Goal: Task Accomplishment & Management: Manage account settings

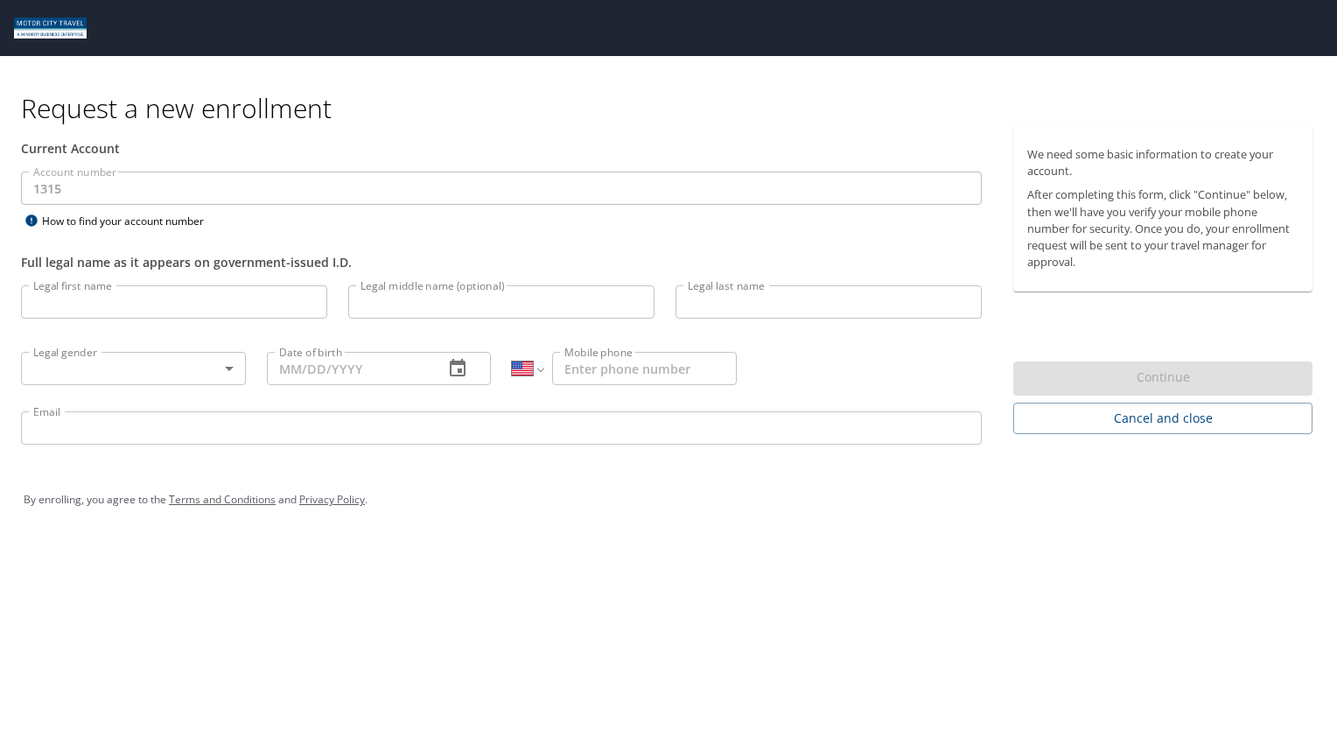
select select "US"
click at [1116, 424] on span "Cancel and close" at bounding box center [1162, 419] width 271 height 22
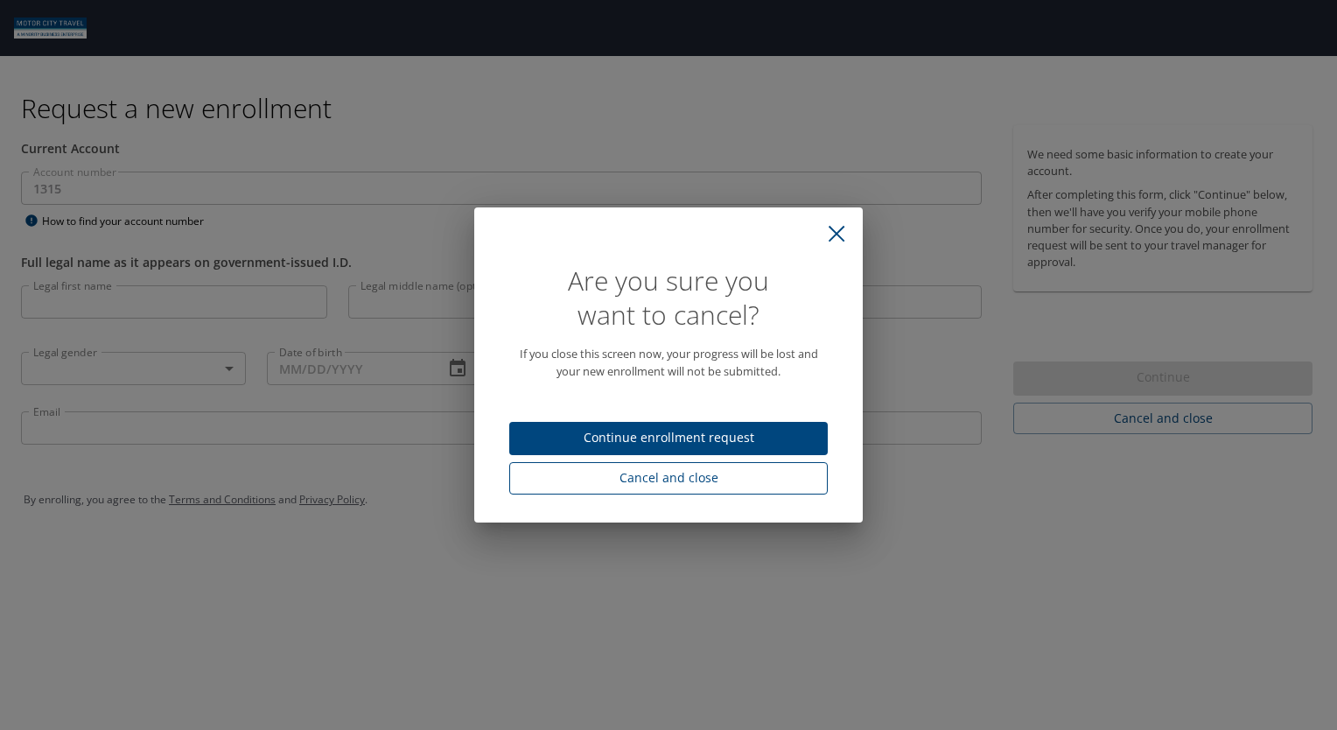
click at [623, 475] on span "Cancel and close" at bounding box center [668, 478] width 290 height 22
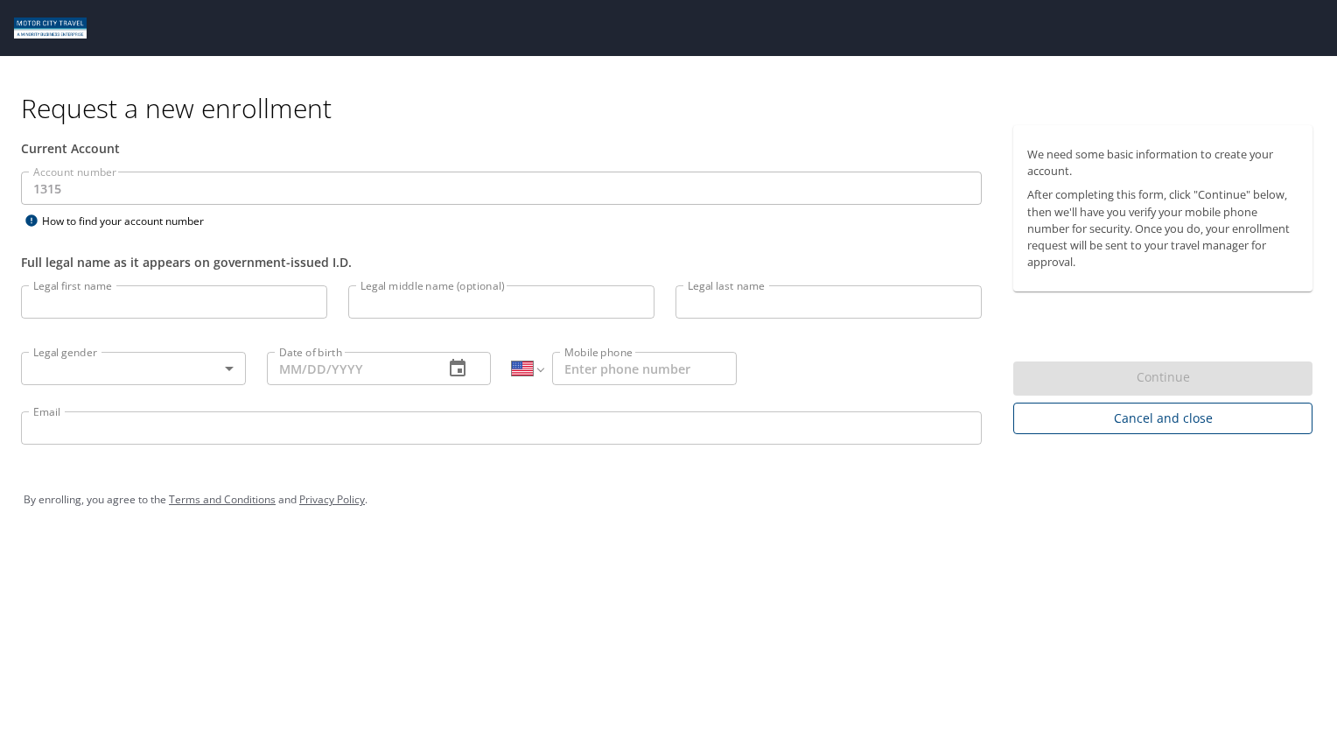
click at [1147, 415] on span "Cancel and close" at bounding box center [1162, 419] width 271 height 22
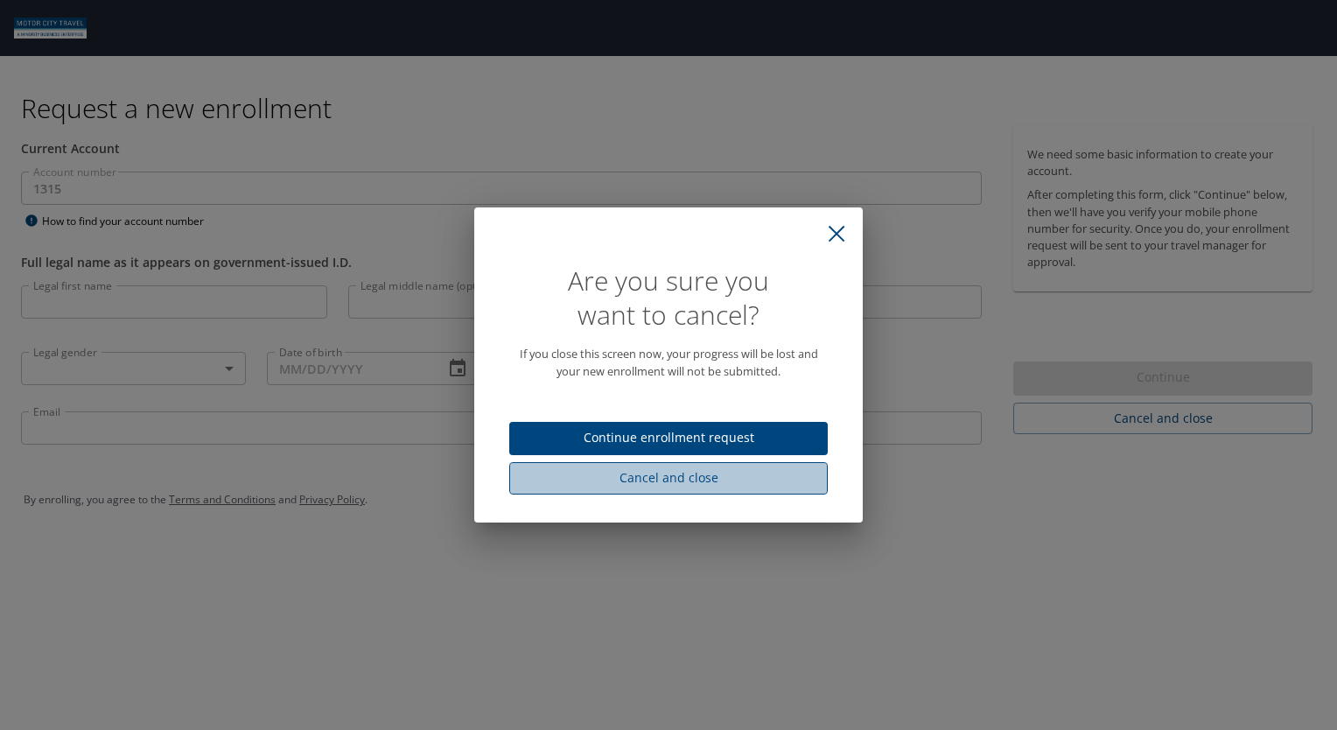
click at [751, 478] on span "Cancel and close" at bounding box center [668, 478] width 290 height 22
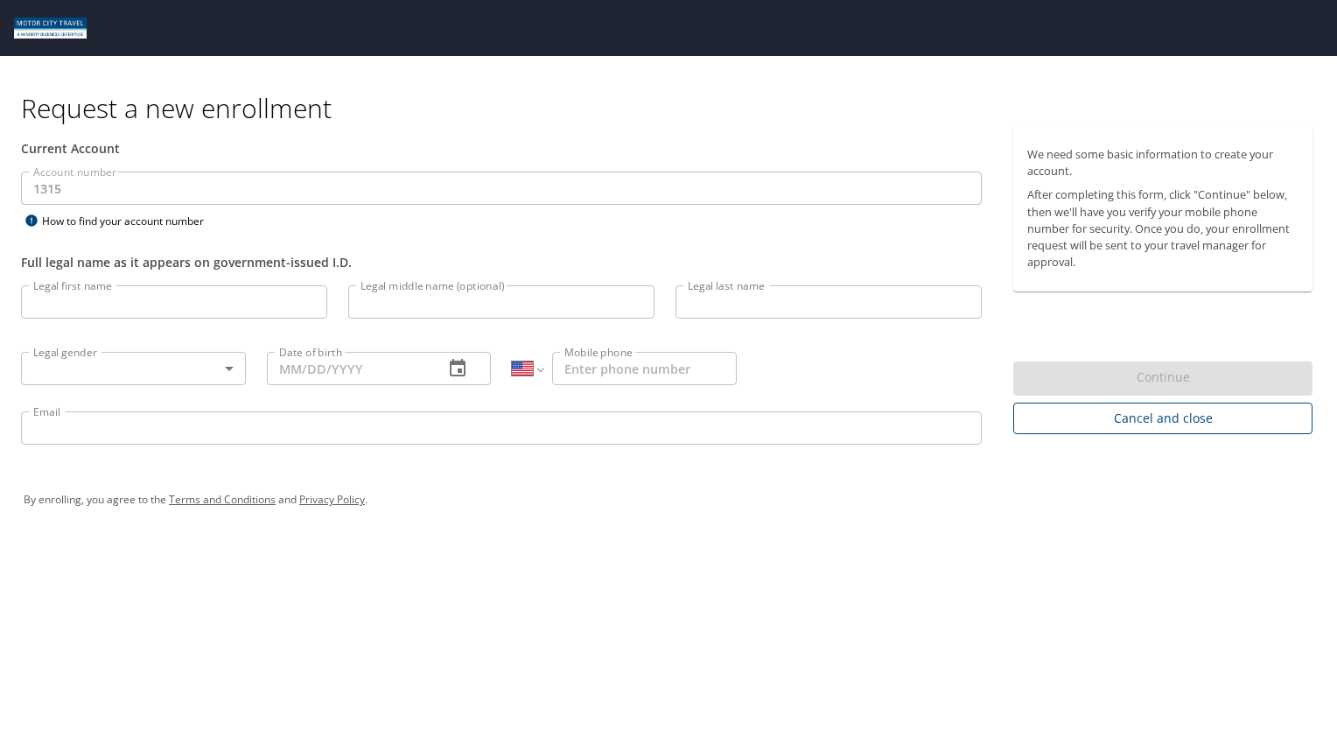
click at [1191, 429] on button "Cancel and close" at bounding box center [1162, 418] width 299 height 32
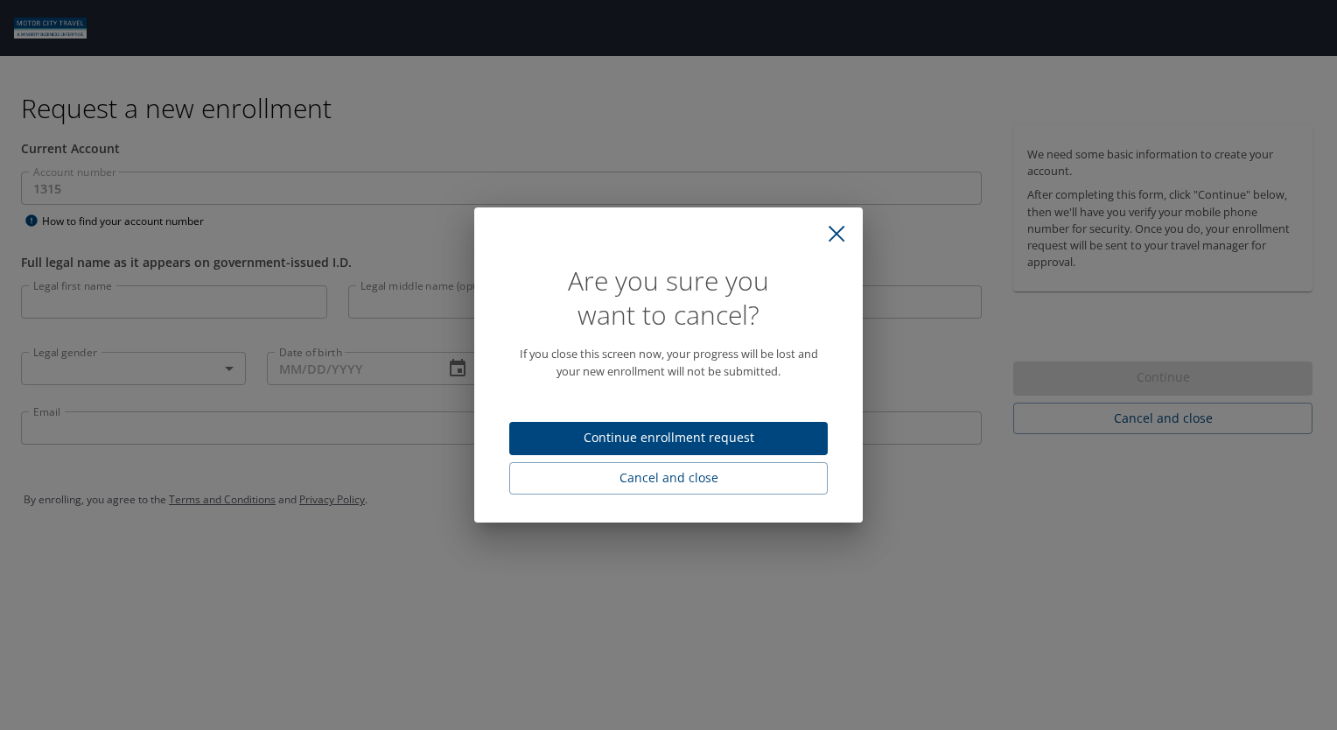
click at [716, 444] on span "Continue enrollment request" at bounding box center [668, 438] width 290 height 22
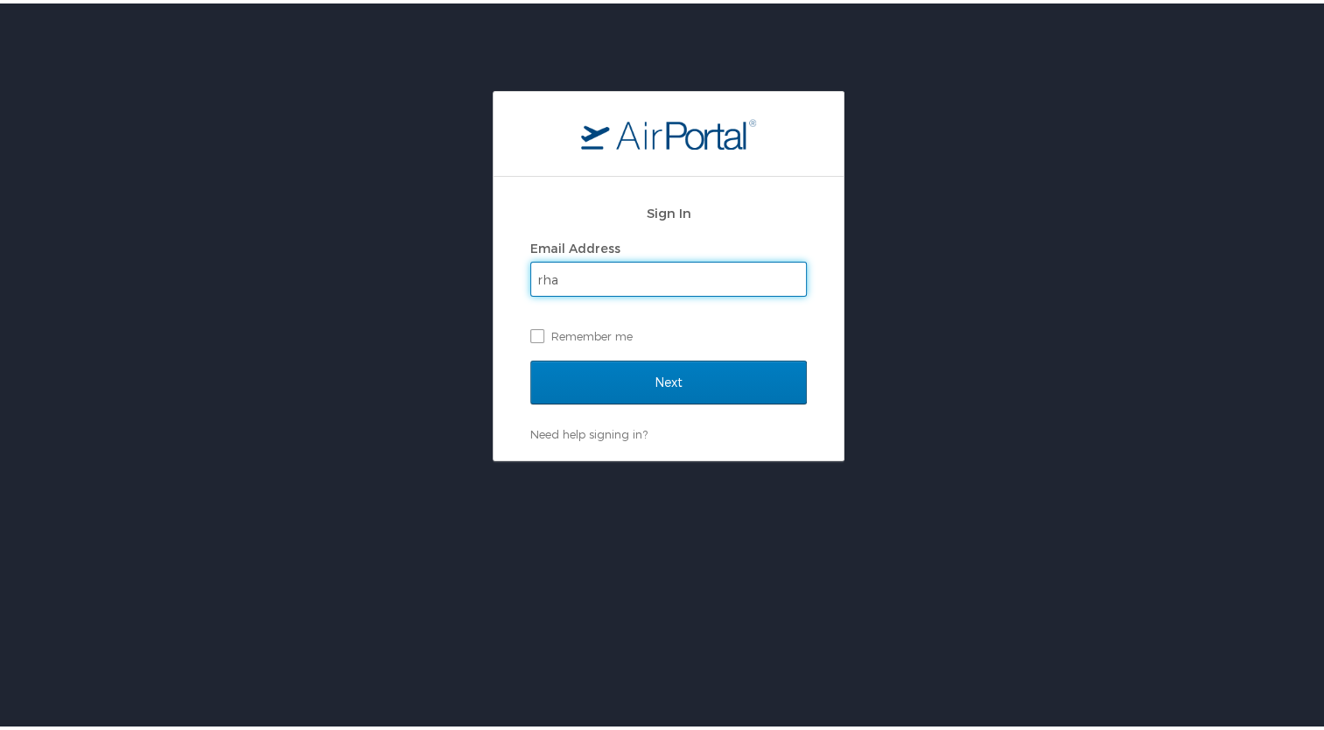
type input "[EMAIL_ADDRESS][DOMAIN_NAME]"
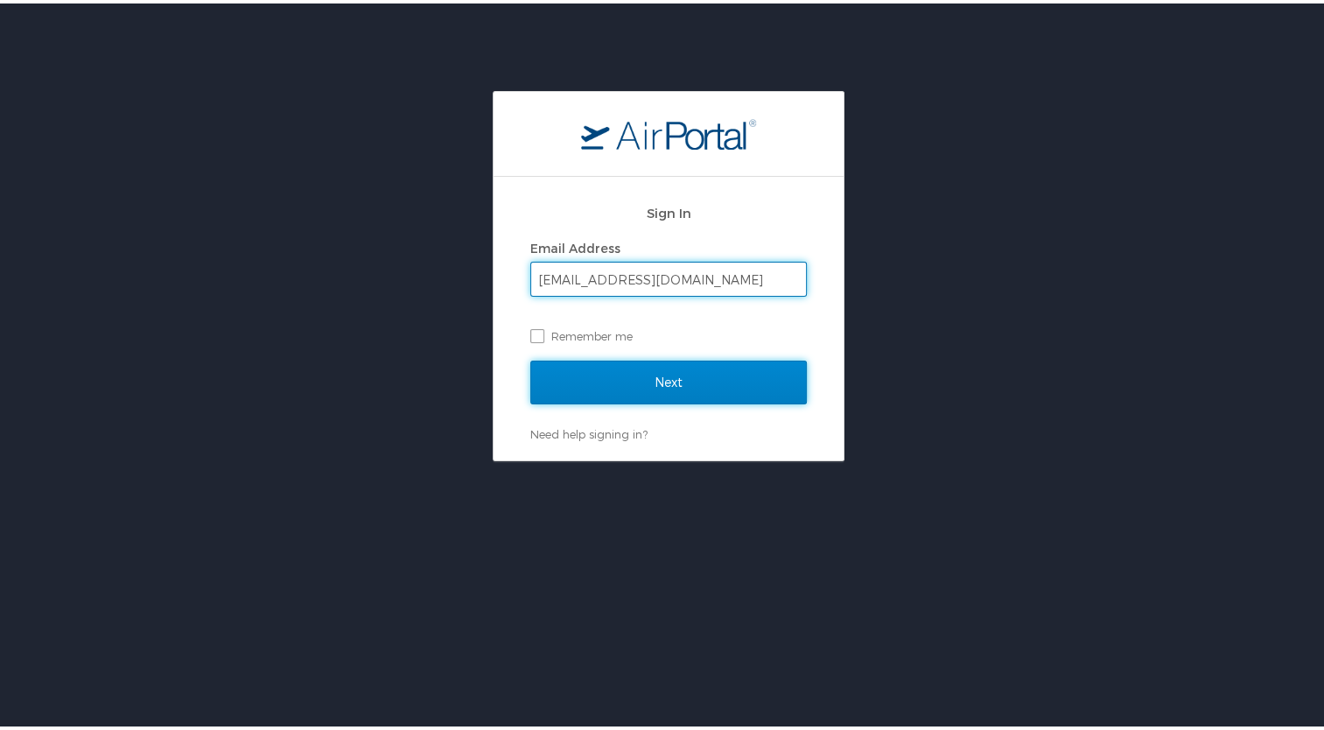
click at [675, 377] on input "Next" at bounding box center [668, 379] width 276 height 44
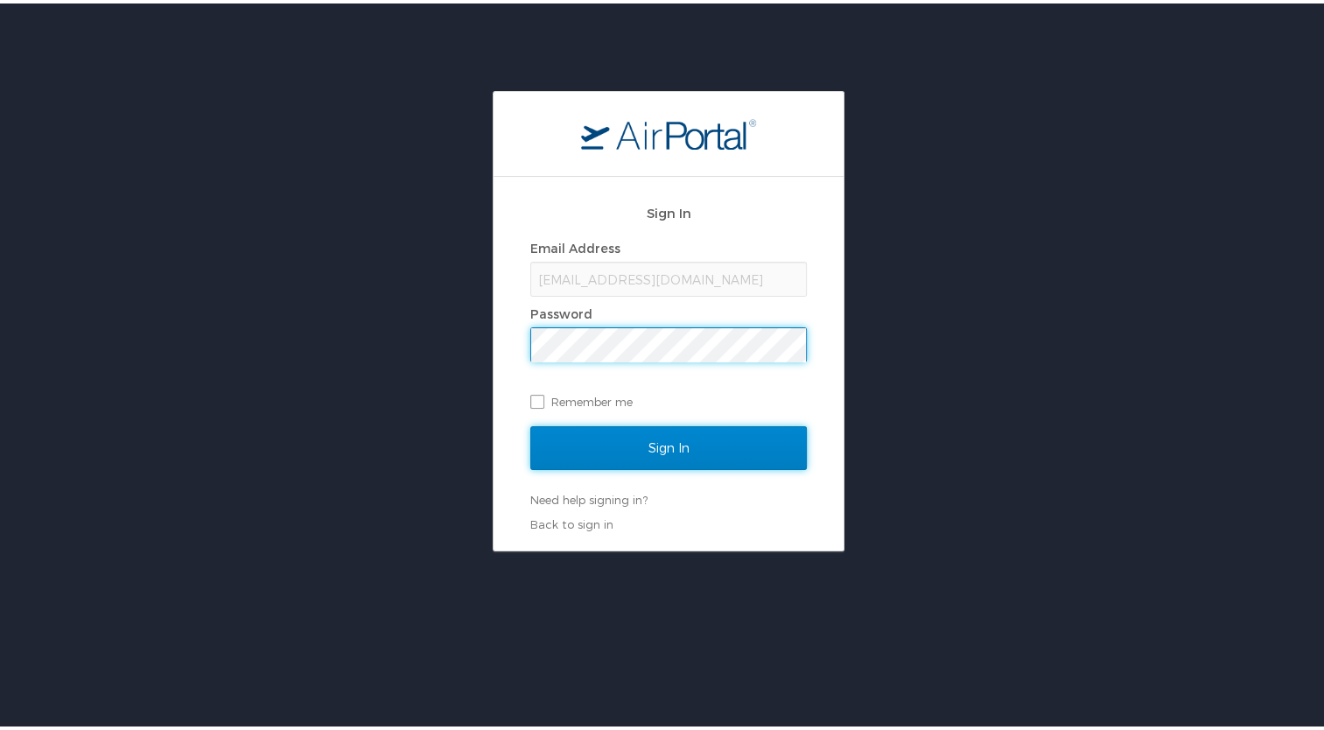
click at [667, 430] on input "Sign In" at bounding box center [668, 445] width 276 height 44
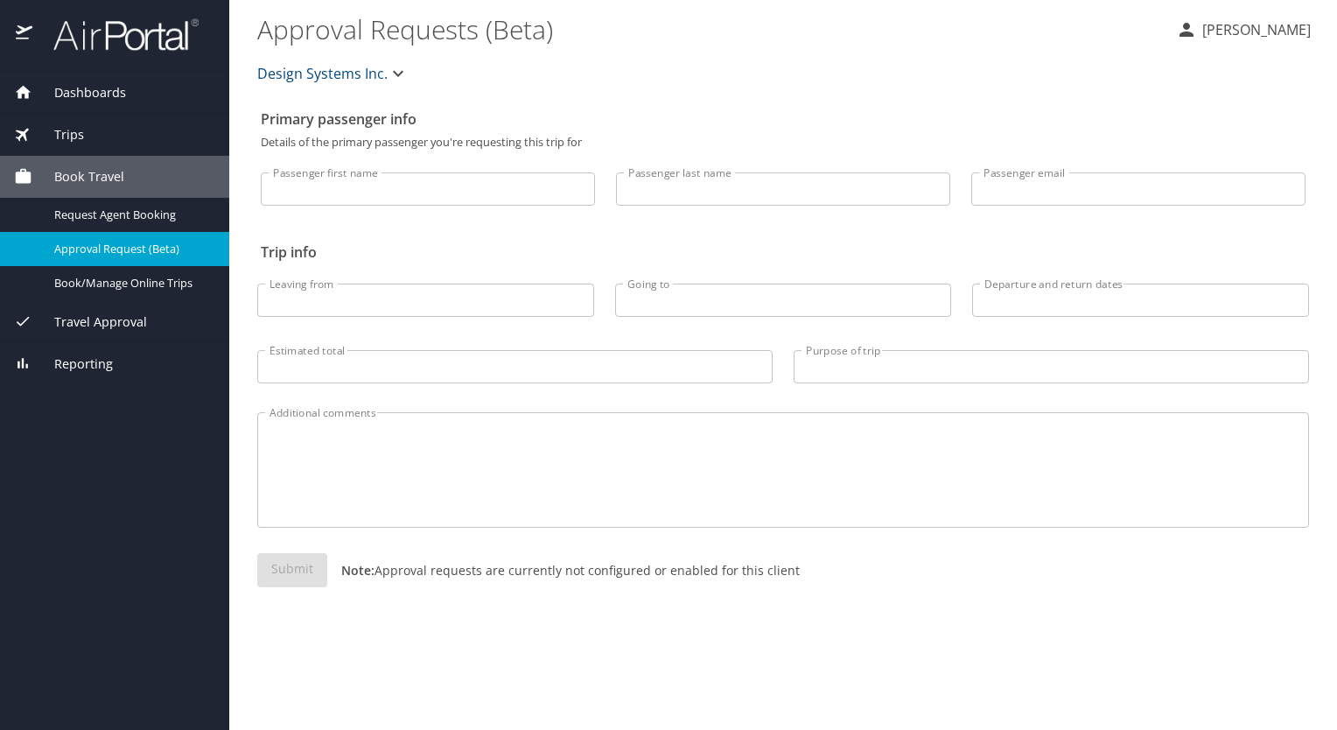
click at [124, 306] on div "Travel Approval" at bounding box center [114, 321] width 229 height 42
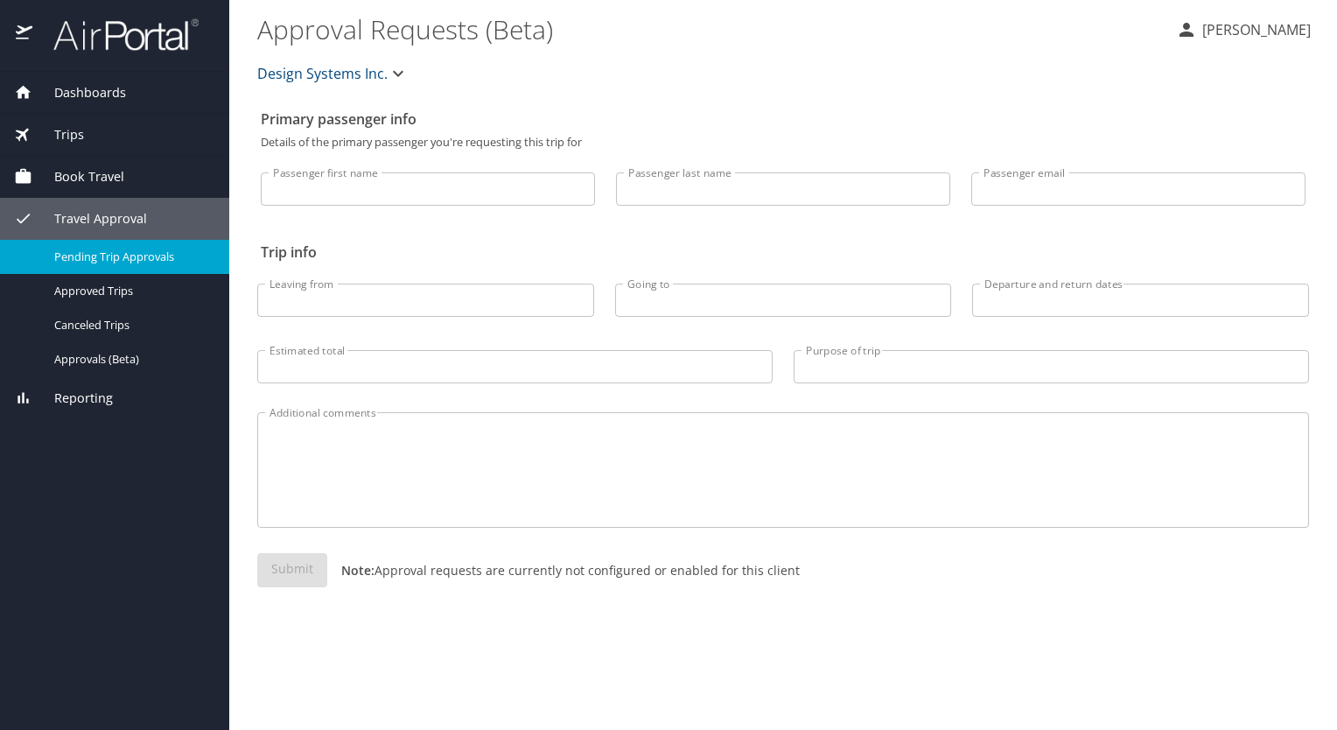
click at [122, 267] on link "Pending Trip Approvals" at bounding box center [114, 257] width 229 height 34
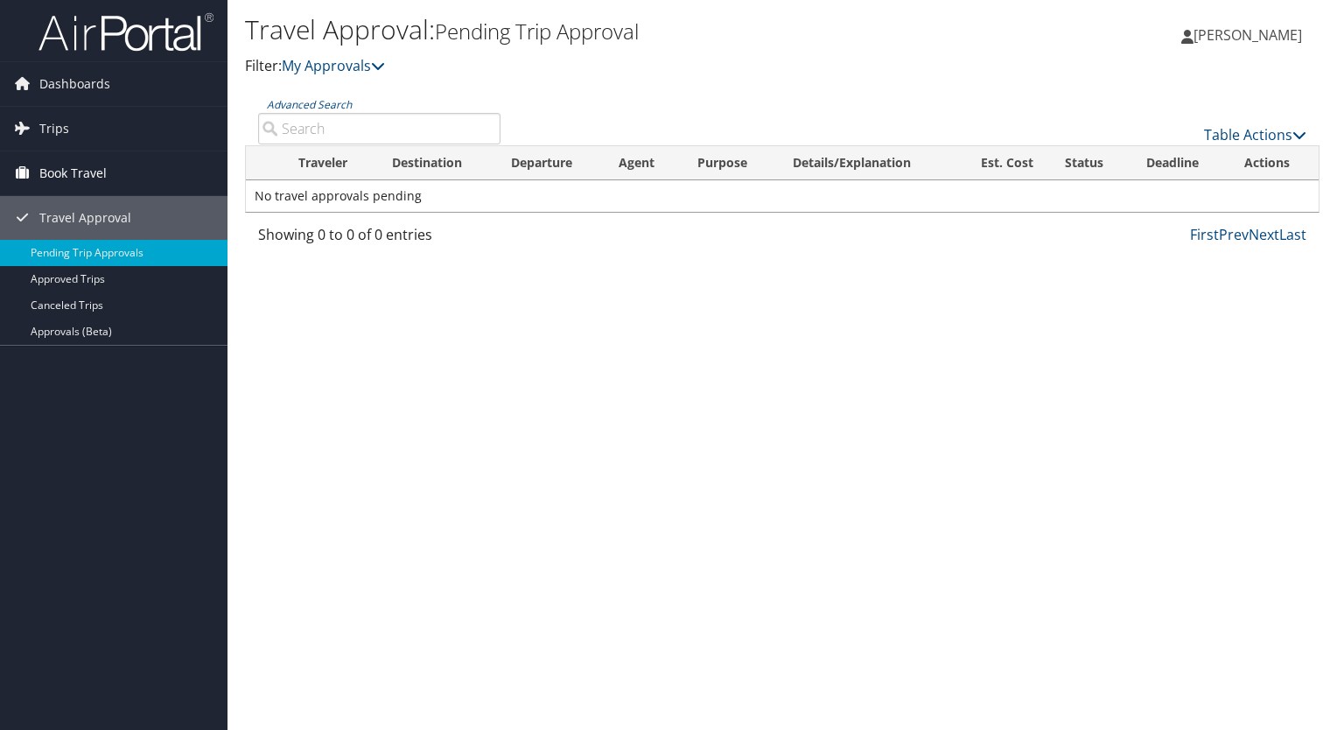
click at [91, 175] on span "Book Travel" at bounding box center [72, 173] width 67 height 44
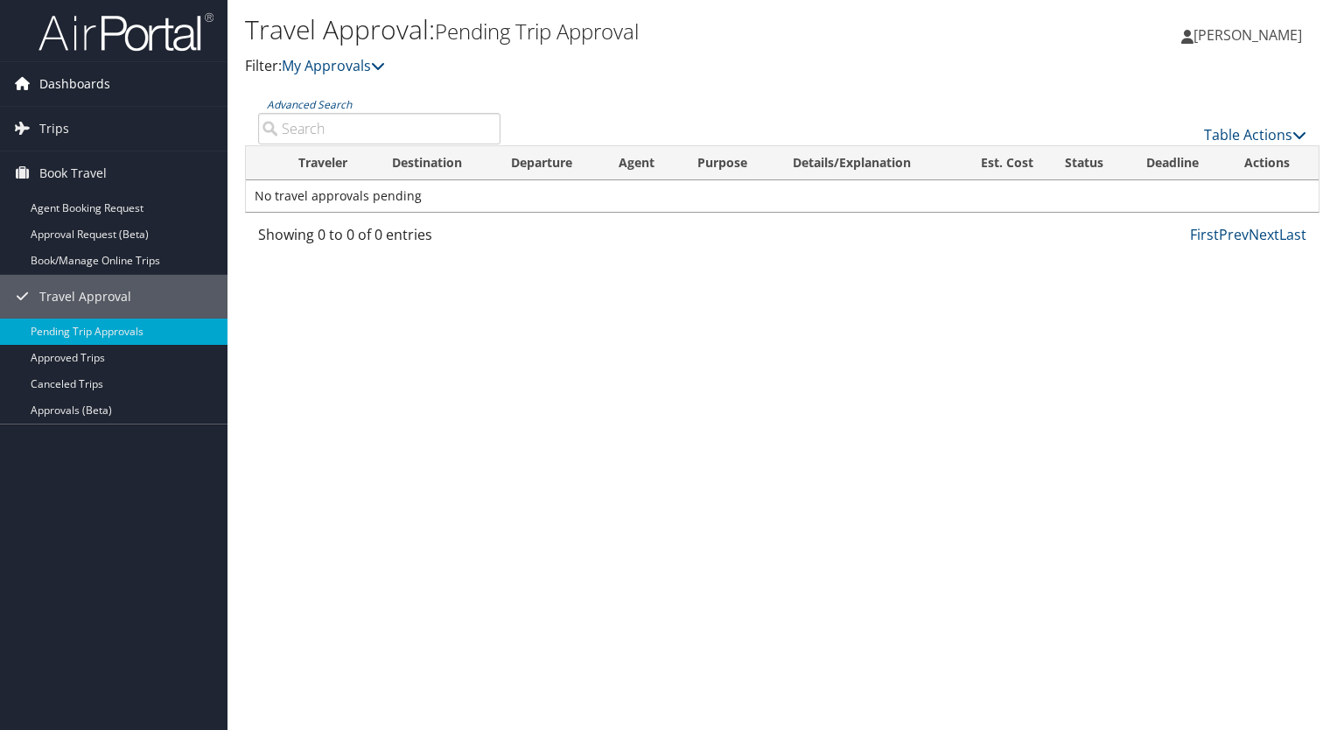
click at [105, 86] on span "Dashboards" at bounding box center [74, 84] width 71 height 44
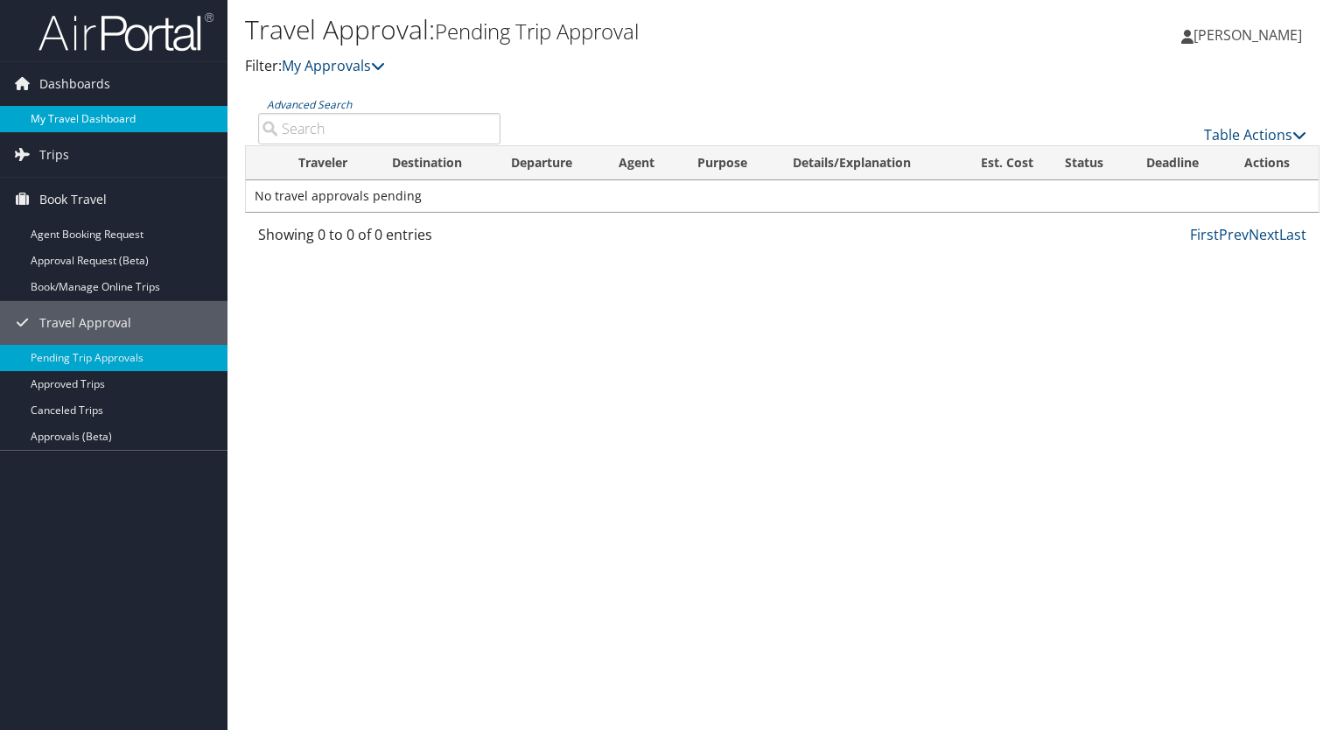
click at [103, 116] on link "My Travel Dashboard" at bounding box center [113, 119] width 227 height 26
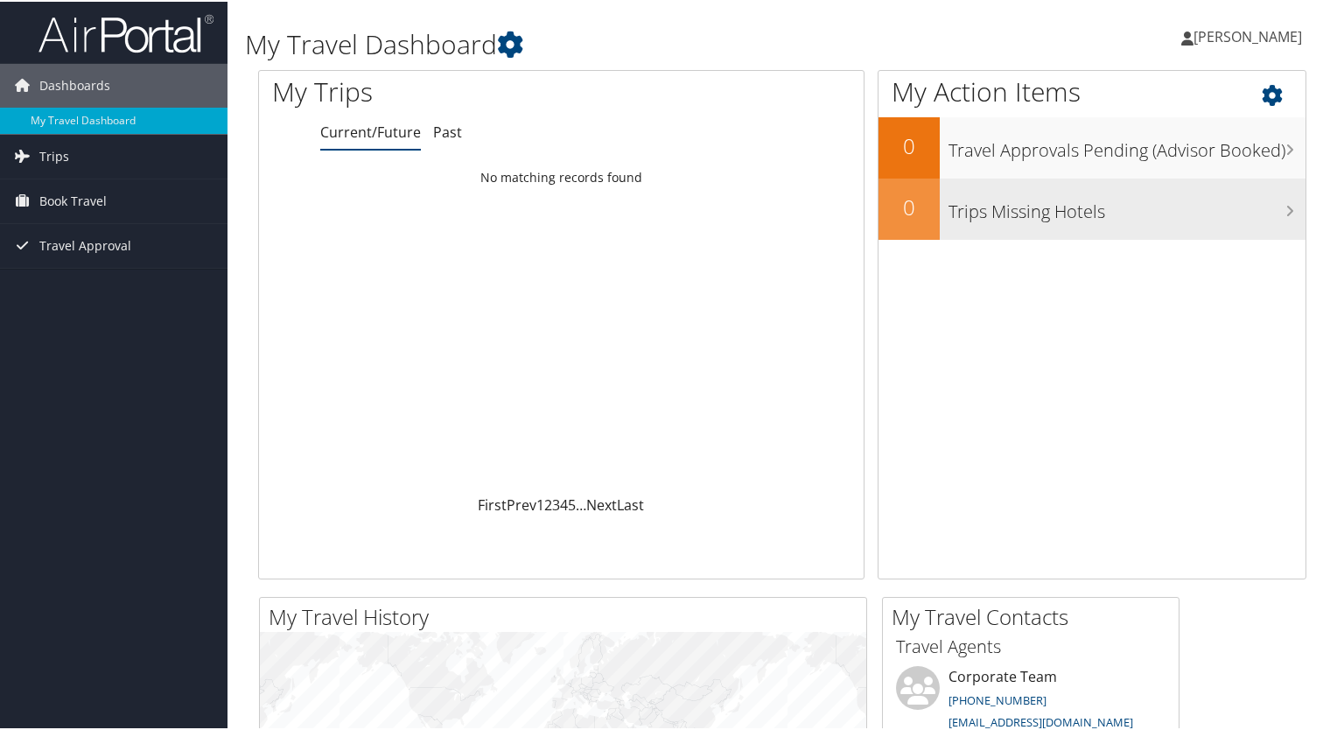
click at [1052, 214] on h3 "Trips Missing Hotels" at bounding box center [1126, 205] width 357 height 33
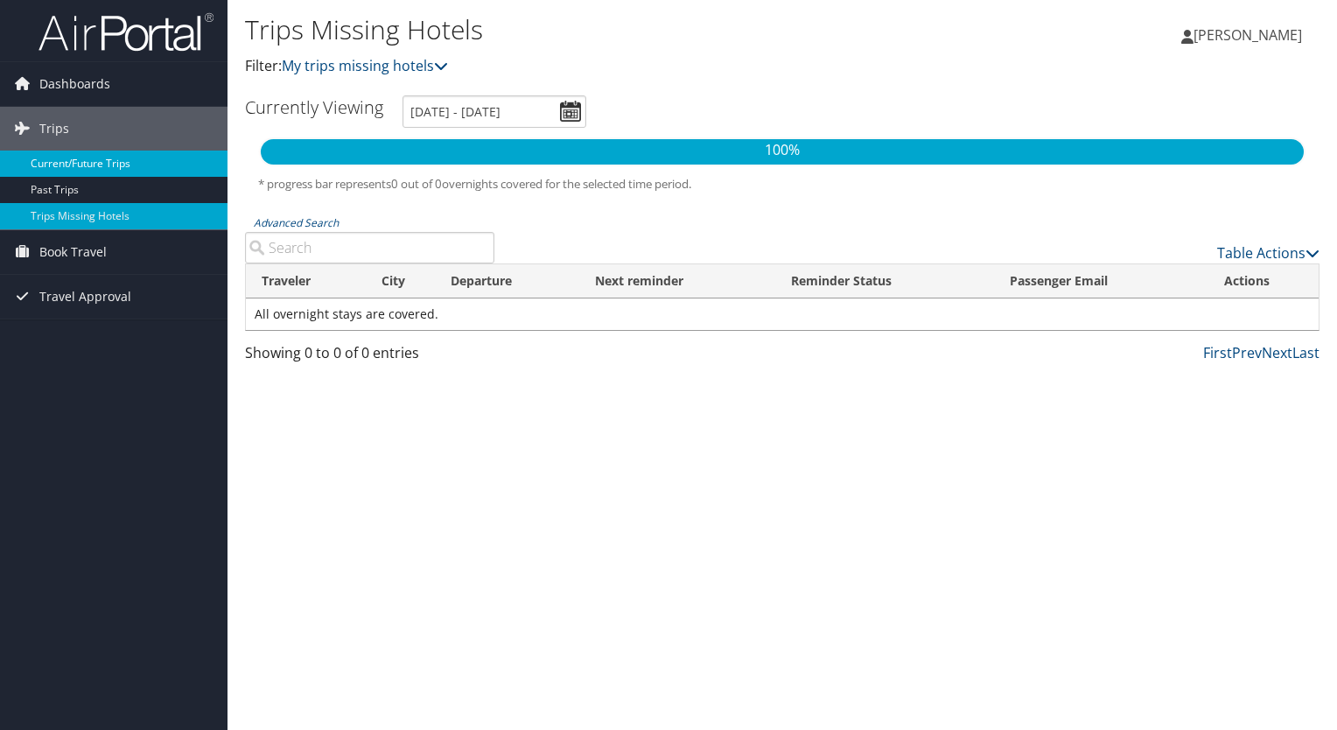
click at [89, 164] on link "Current/Future Trips" at bounding box center [113, 163] width 227 height 26
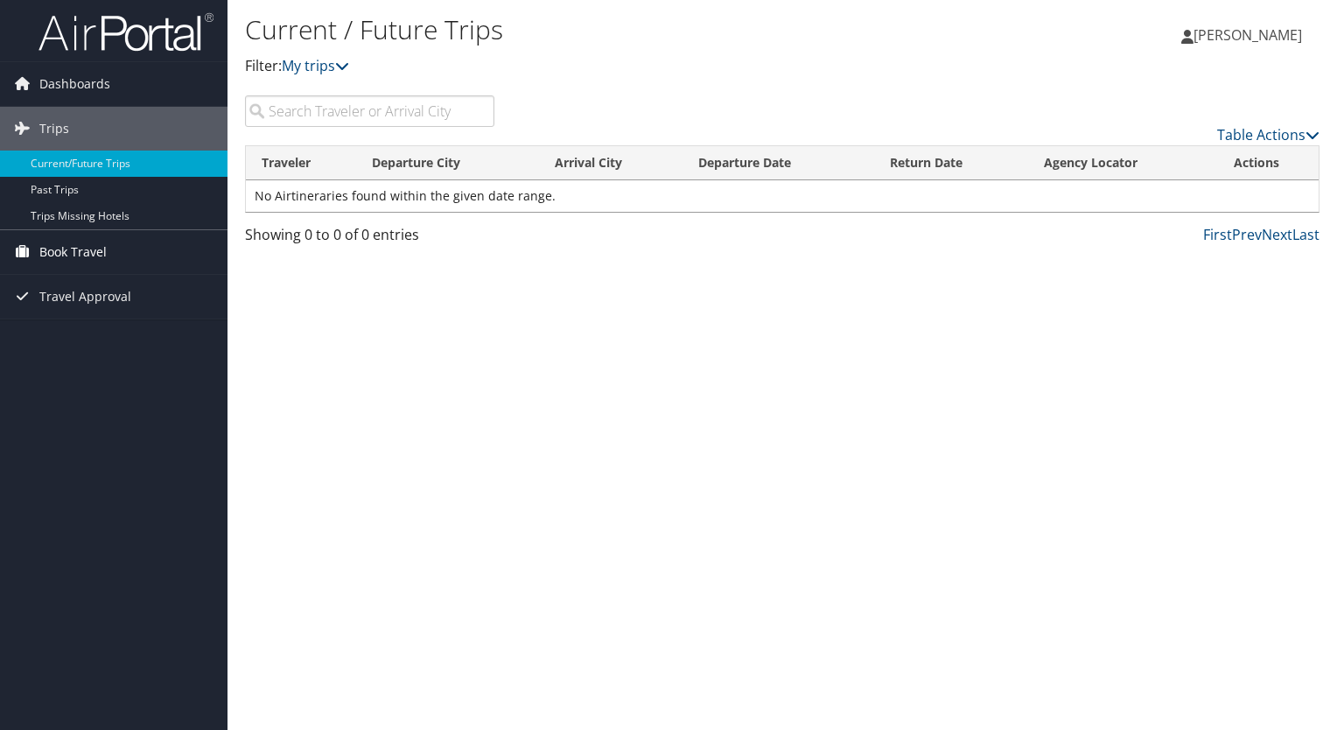
click at [86, 253] on span "Book Travel" at bounding box center [72, 252] width 67 height 44
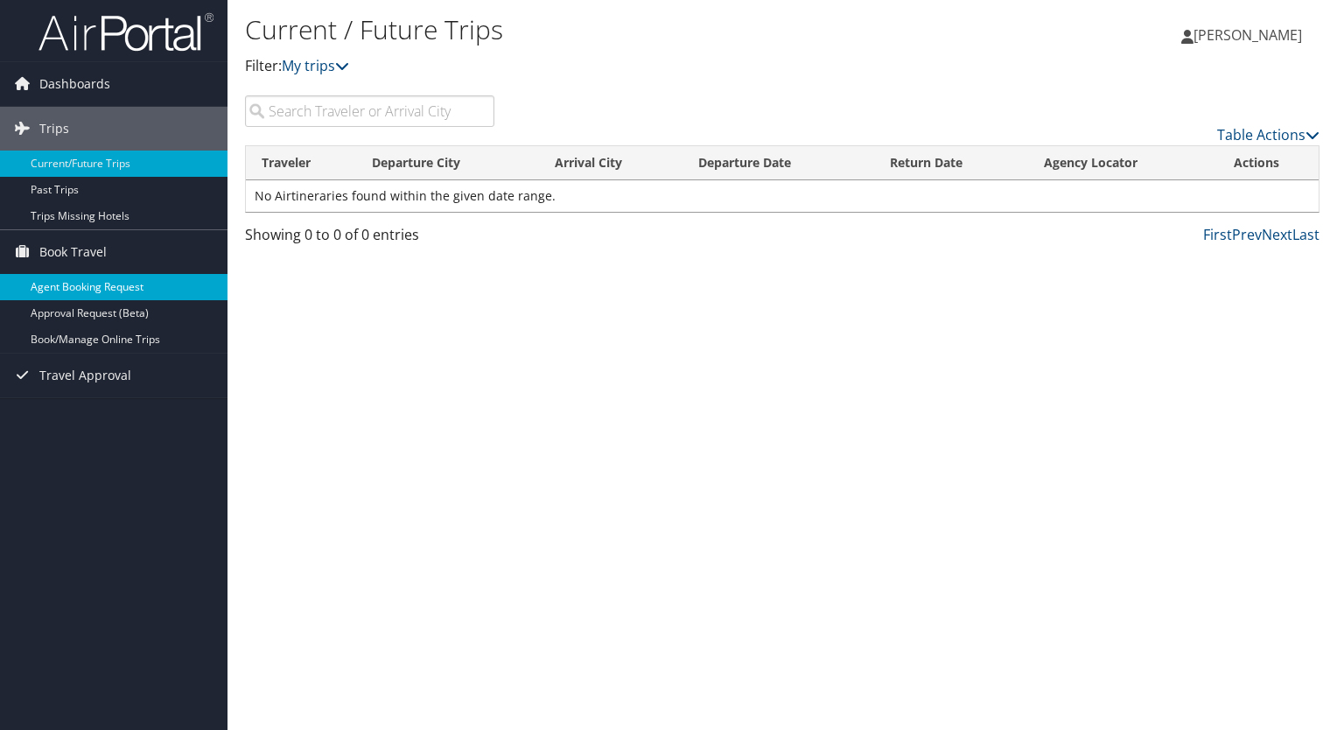
click at [81, 283] on link "Agent Booking Request" at bounding box center [113, 287] width 227 height 26
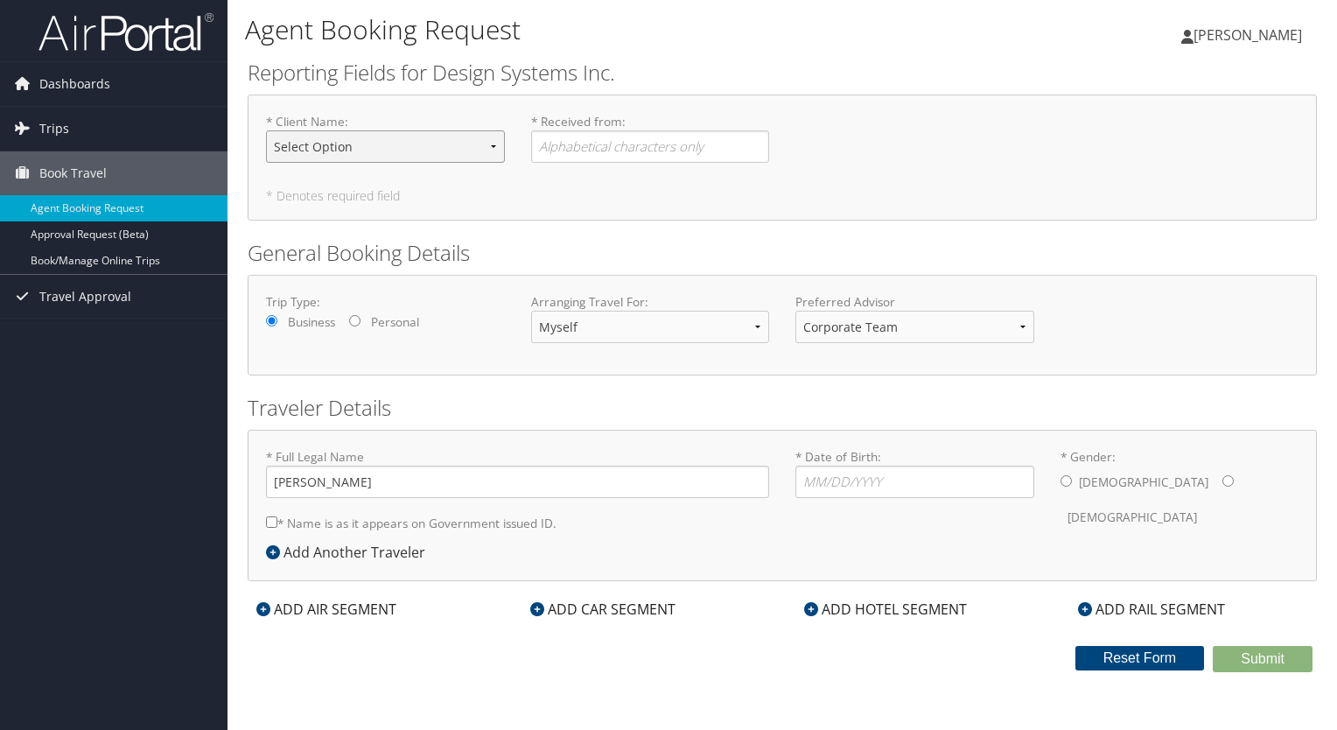
click at [499, 138] on select "Select Option ALL OTHER CLIENTS CHRYSLER - ALL OTHERS CHRYSLER MEXICO SALES CAL…" at bounding box center [385, 146] width 239 height 32
click at [611, 247] on h2 "General Booking Details" at bounding box center [782, 253] width 1069 height 30
click at [609, 144] on input "* Received from : Required" at bounding box center [650, 146] width 239 height 32
click at [619, 177] on div "* Client Name : Select Option ALL OTHER CLIENTS CHRYSLER - ALL OTHERS CHRYSLER …" at bounding box center [782, 157] width 1069 height 126
click at [596, 363] on div "Trip Type: Business Personal Arranging Travel For: Myself Another Traveler Gues…" at bounding box center [782, 325] width 1069 height 101
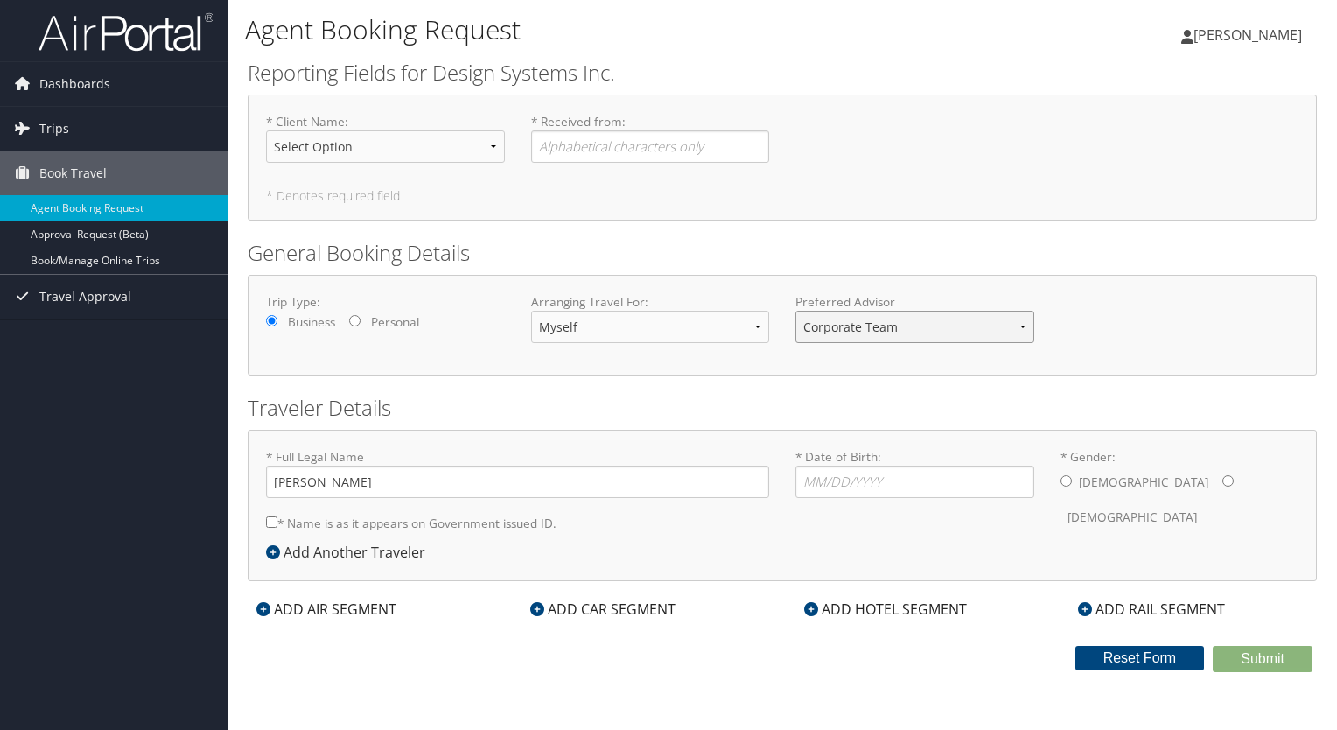
click at [878, 338] on select "Corporate Team MotorCity Agent Pamela Lord" at bounding box center [914, 327] width 239 height 32
click at [862, 325] on select "Corporate Team MotorCity Agent Pamela Lord" at bounding box center [914, 327] width 239 height 32
click at [100, 302] on span "Travel Approval" at bounding box center [85, 297] width 92 height 44
click at [158, 308] on link "Travel Approval" at bounding box center [113, 297] width 227 height 44
click at [165, 257] on link "Book/Manage Online Trips" at bounding box center [113, 261] width 227 height 26
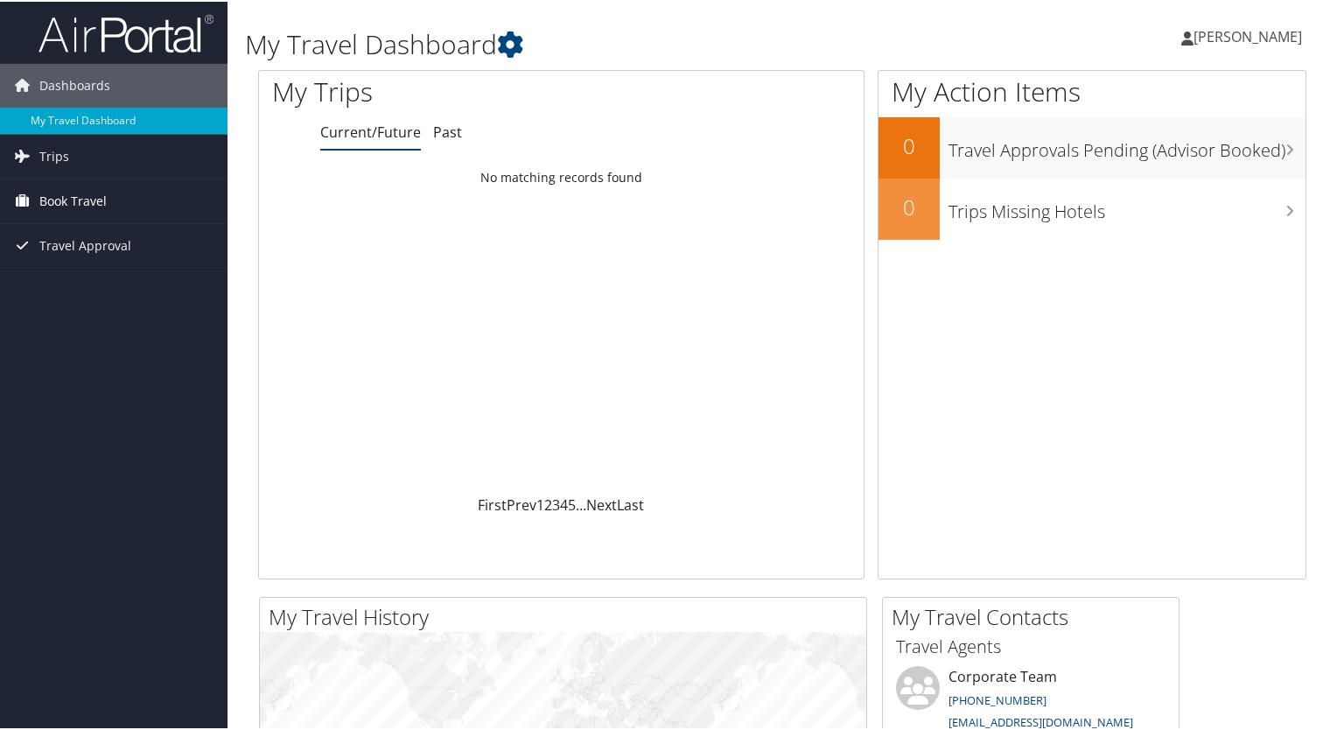
click at [87, 199] on span "Book Travel" at bounding box center [72, 200] width 67 height 44
click at [91, 330] on span "Travel Approval" at bounding box center [85, 323] width 92 height 44
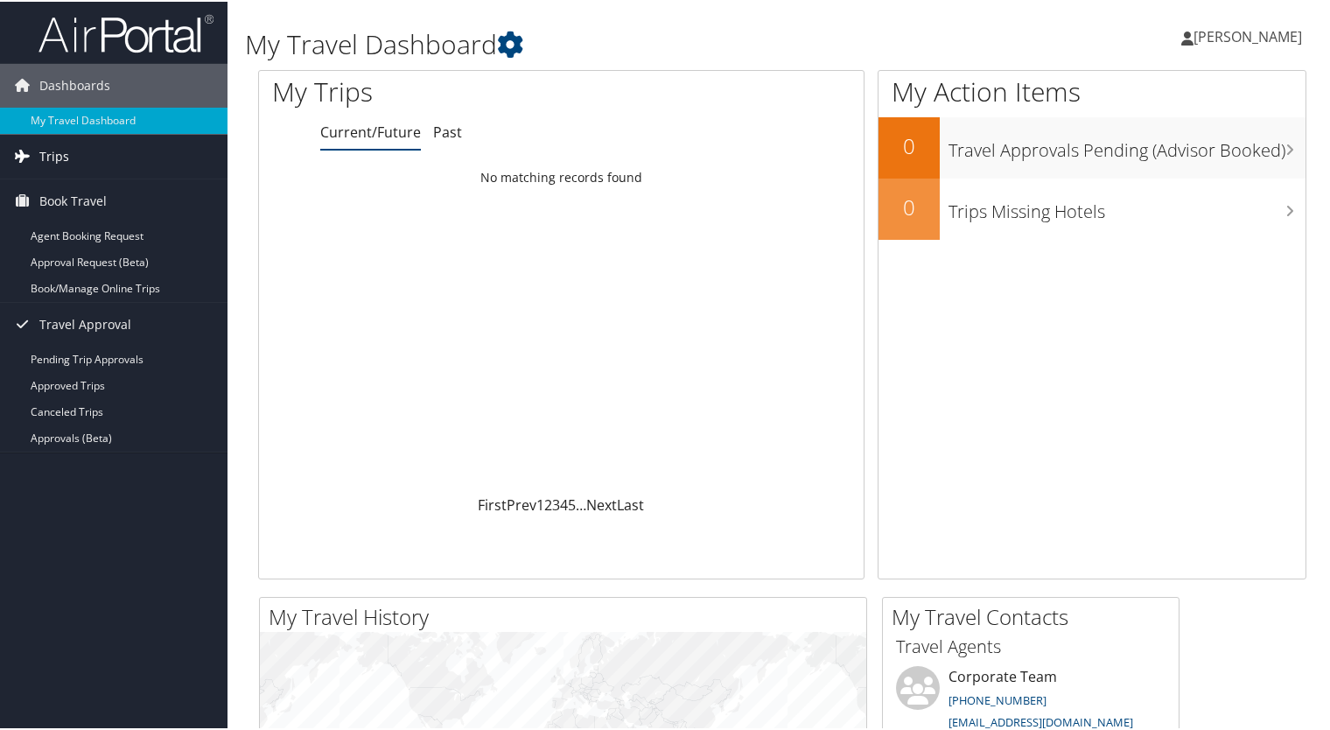
click at [94, 157] on link "Trips" at bounding box center [113, 155] width 227 height 44
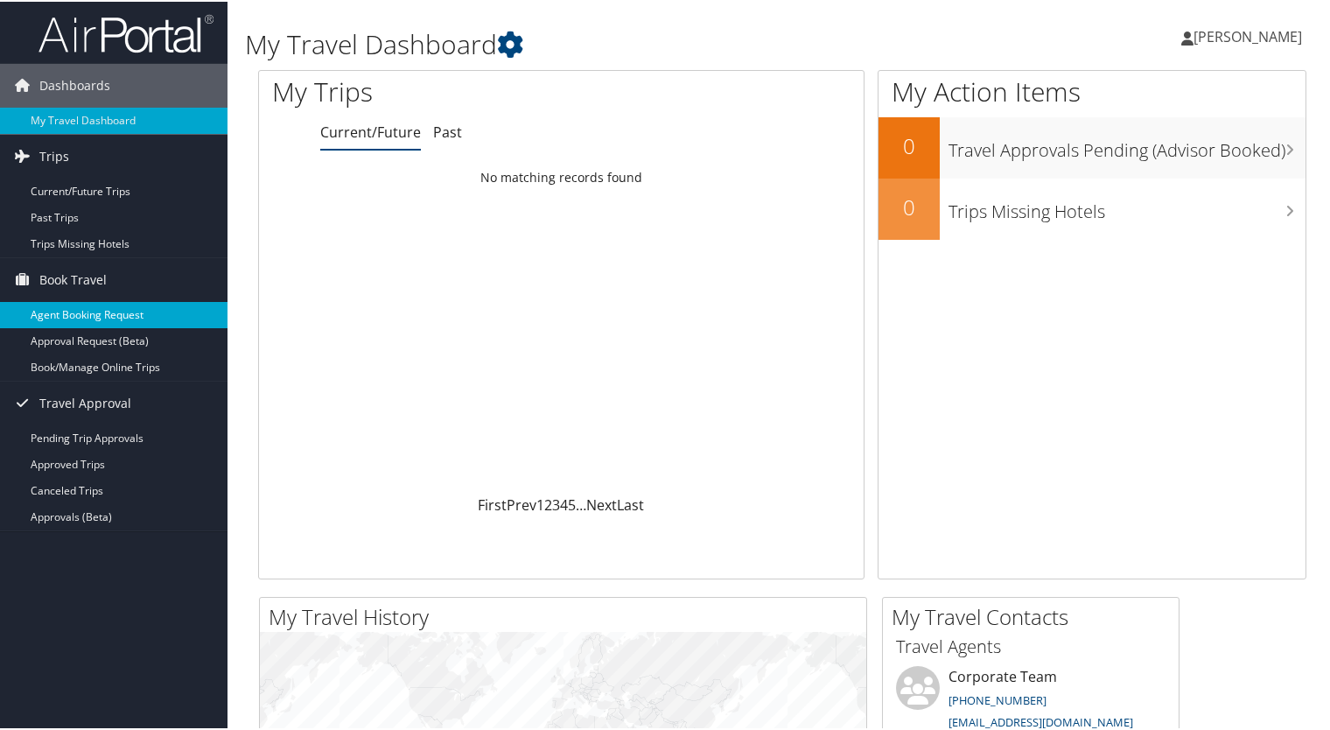
click at [78, 309] on link "Agent Booking Request" at bounding box center [113, 313] width 227 height 26
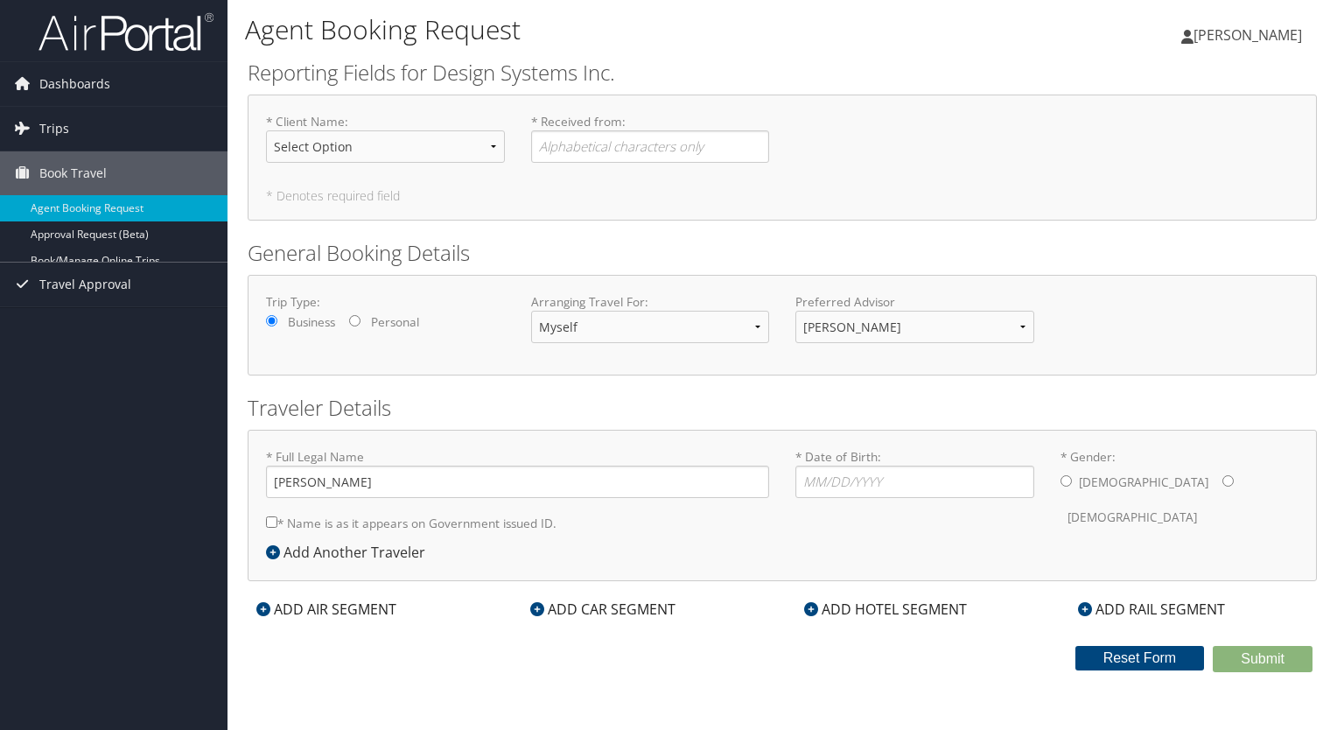
select select "[EMAIL_ADDRESS][DOMAIN_NAME]"
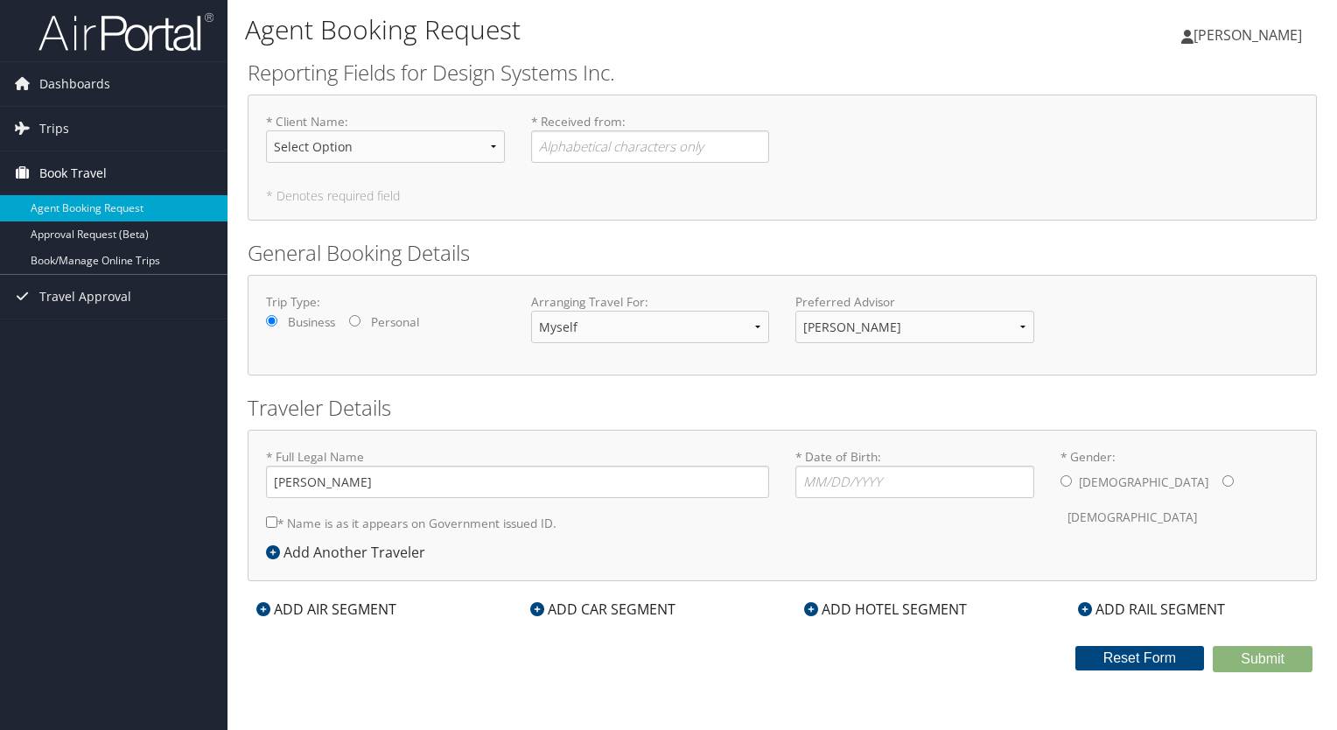
click at [80, 171] on span "Book Travel" at bounding box center [72, 173] width 67 height 44
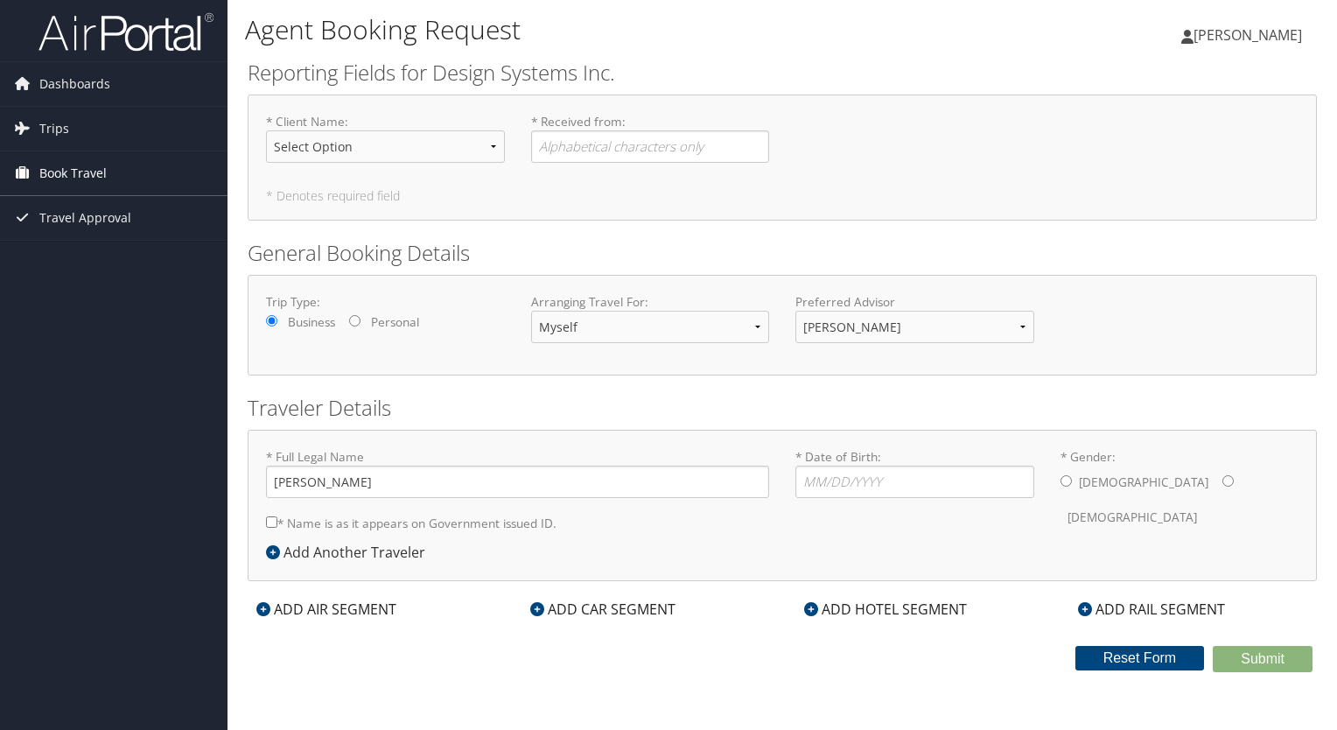
click at [80, 172] on span "Book Travel" at bounding box center [72, 173] width 67 height 44
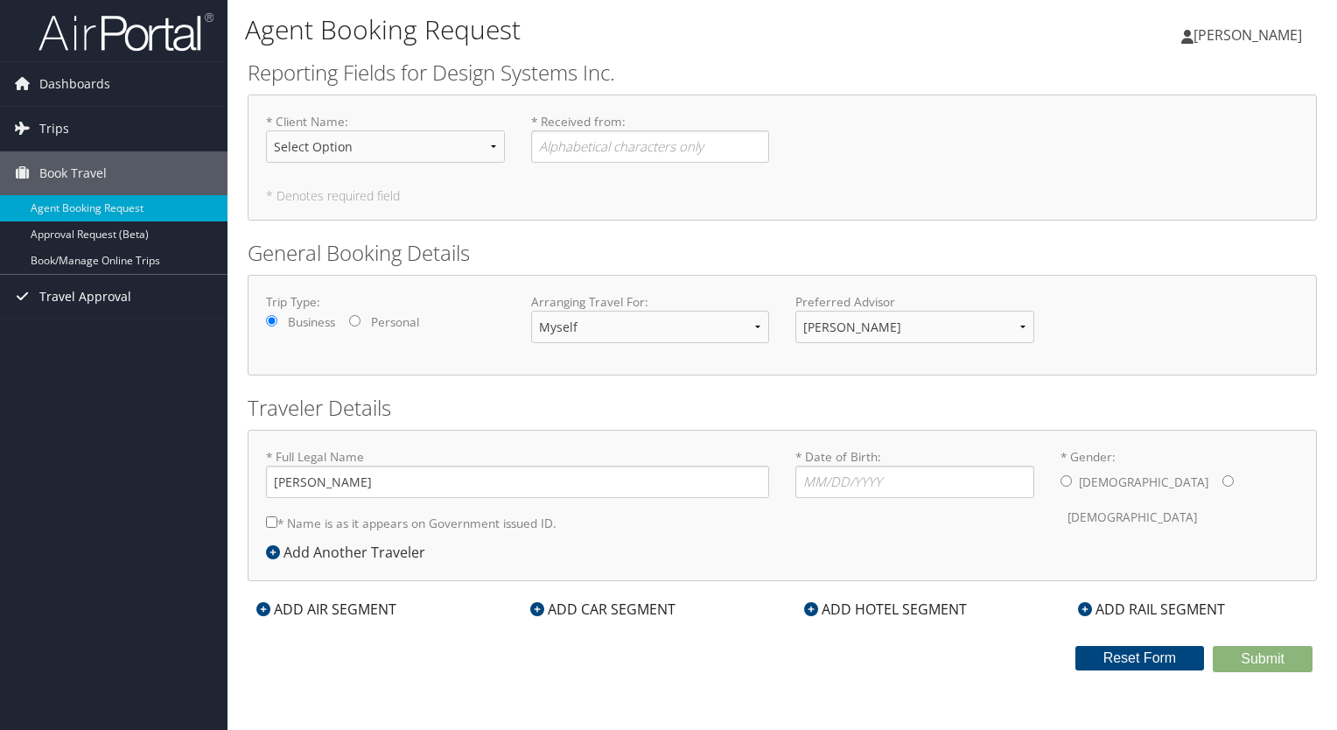
click at [74, 298] on span "Travel Approval" at bounding box center [85, 297] width 92 height 44
click at [75, 90] on span "Dashboards" at bounding box center [74, 84] width 71 height 44
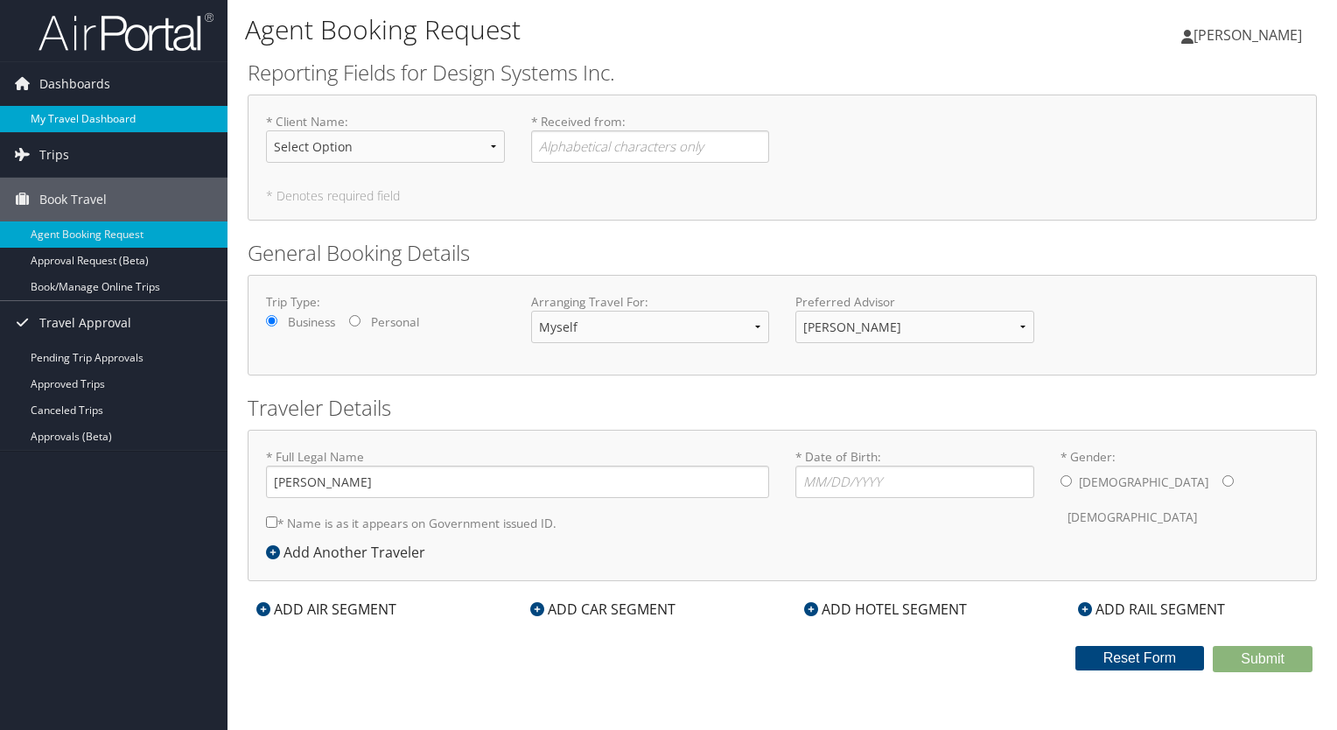
click at [80, 122] on link "My Travel Dashboard" at bounding box center [113, 119] width 227 height 26
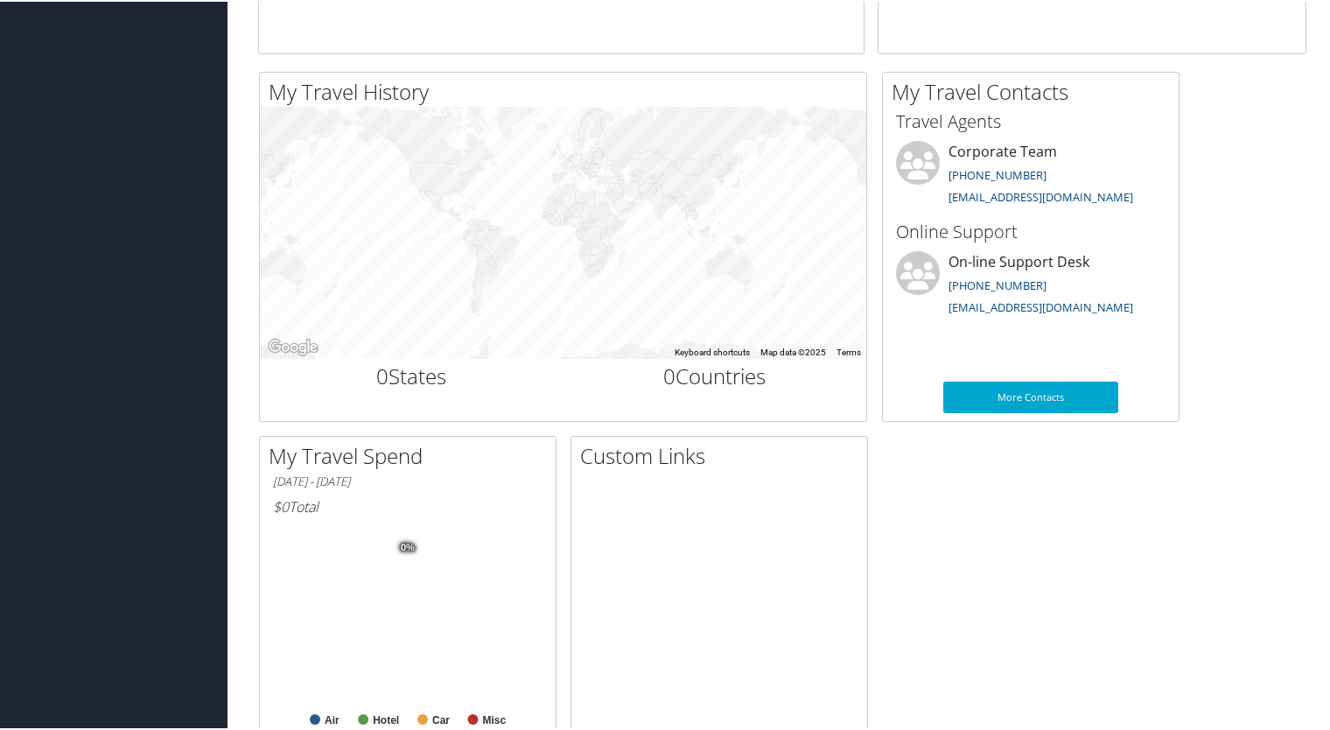
scroll to position [609, 0]
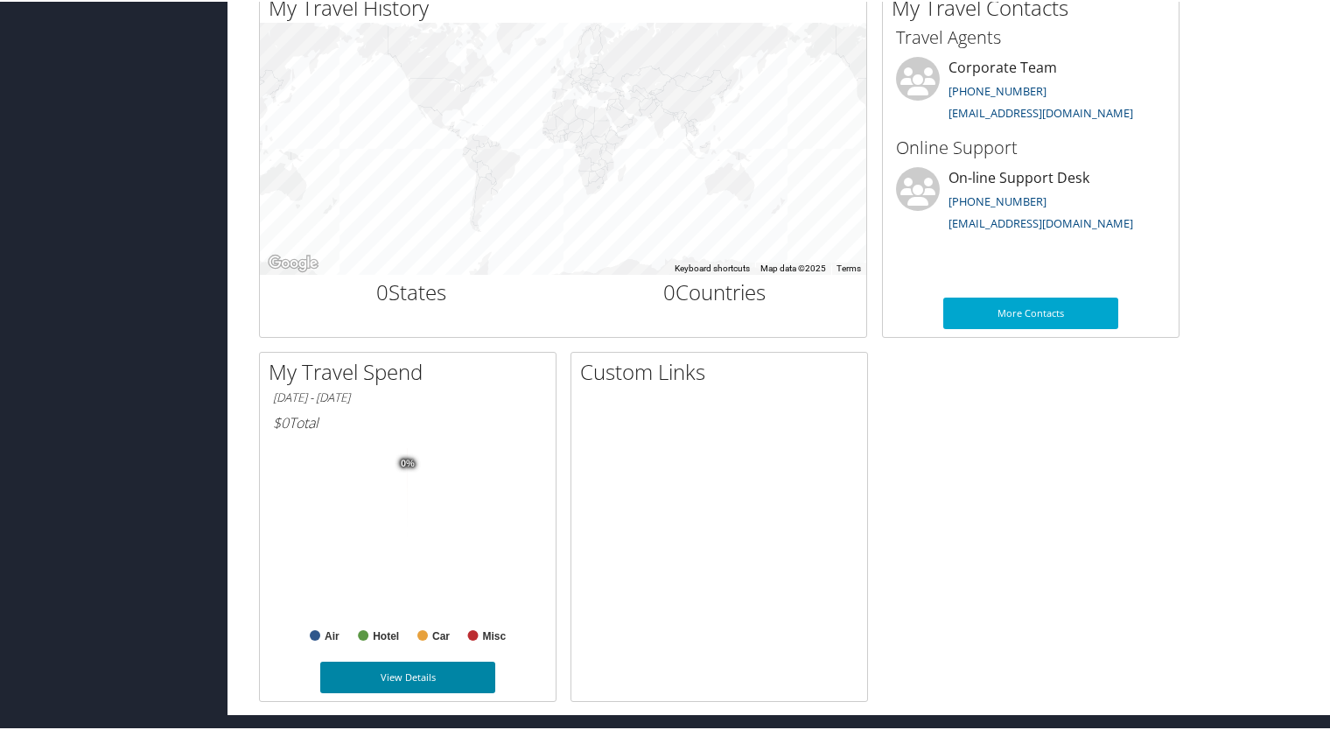
click at [474, 671] on link "View Details" at bounding box center [407, 675] width 175 height 31
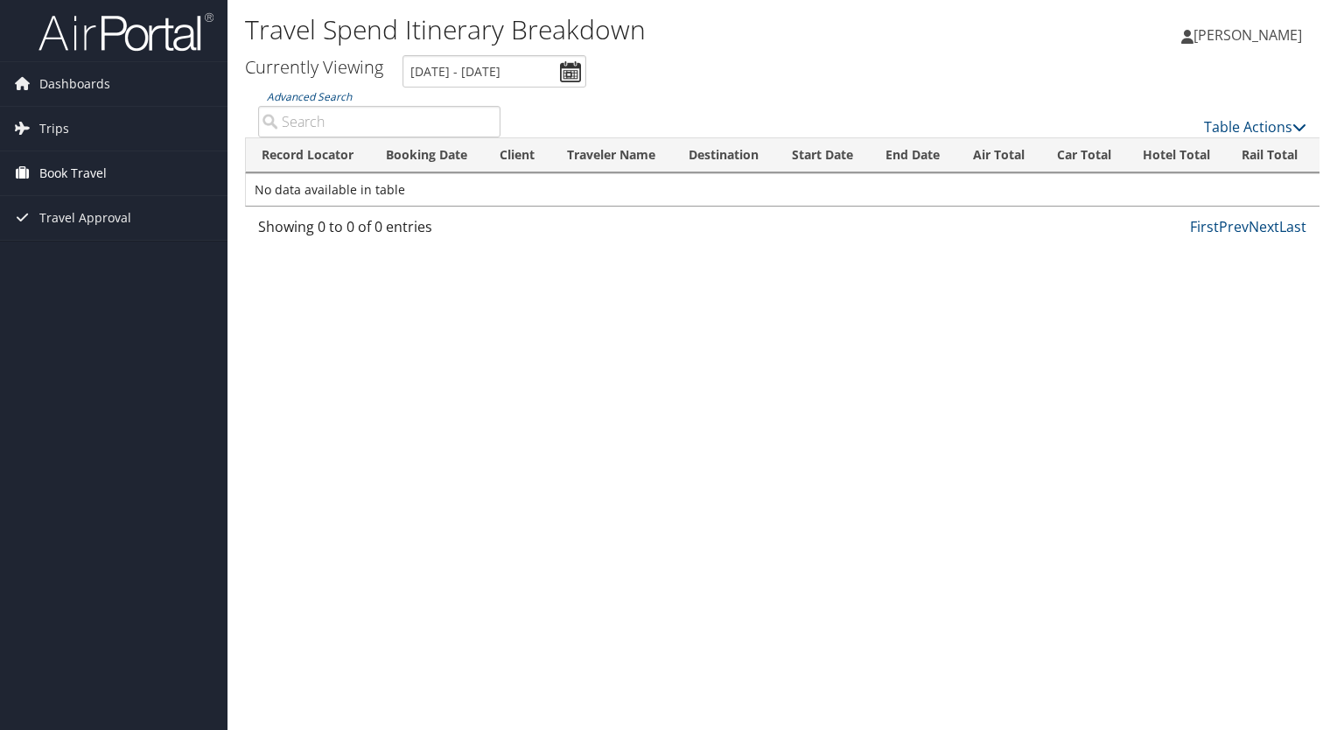
click at [93, 182] on span "Book Travel" at bounding box center [72, 173] width 67 height 44
click at [67, 136] on link "Trips" at bounding box center [113, 129] width 227 height 44
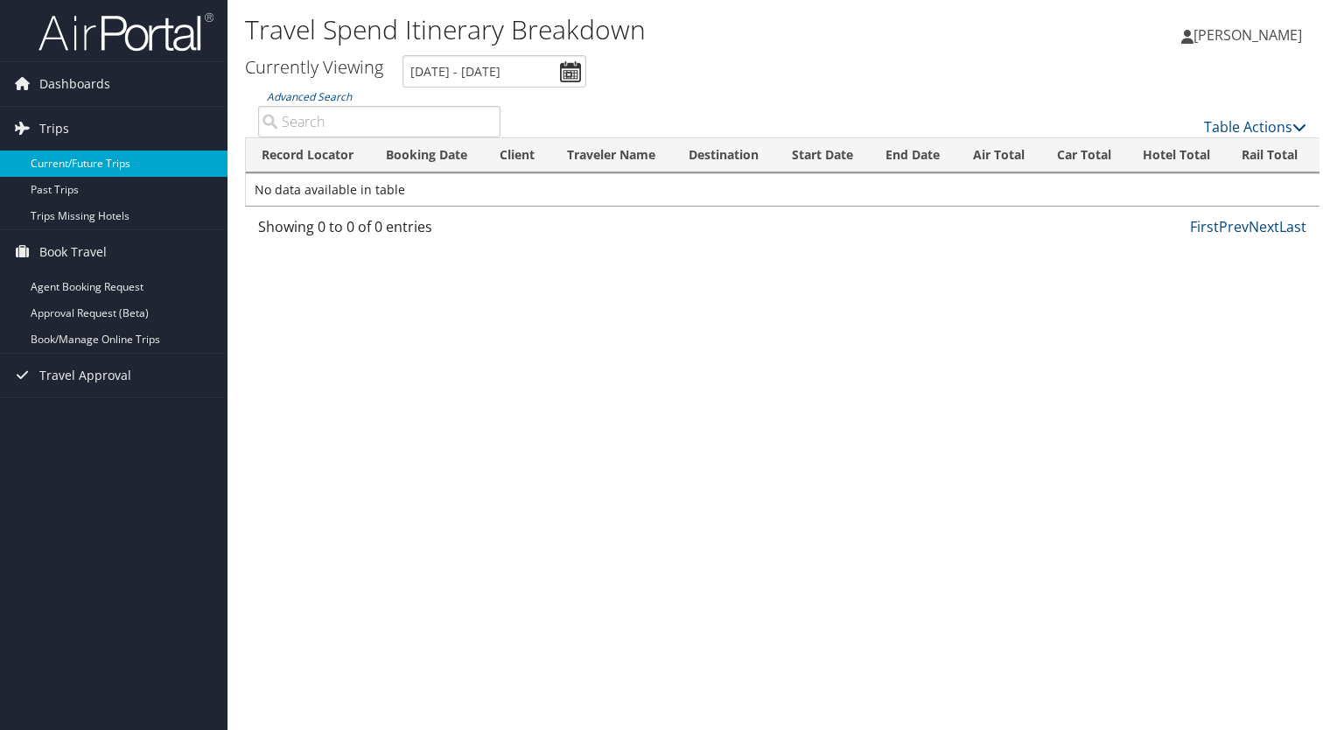
click at [87, 159] on link "Current/Future Trips" at bounding box center [113, 163] width 227 height 26
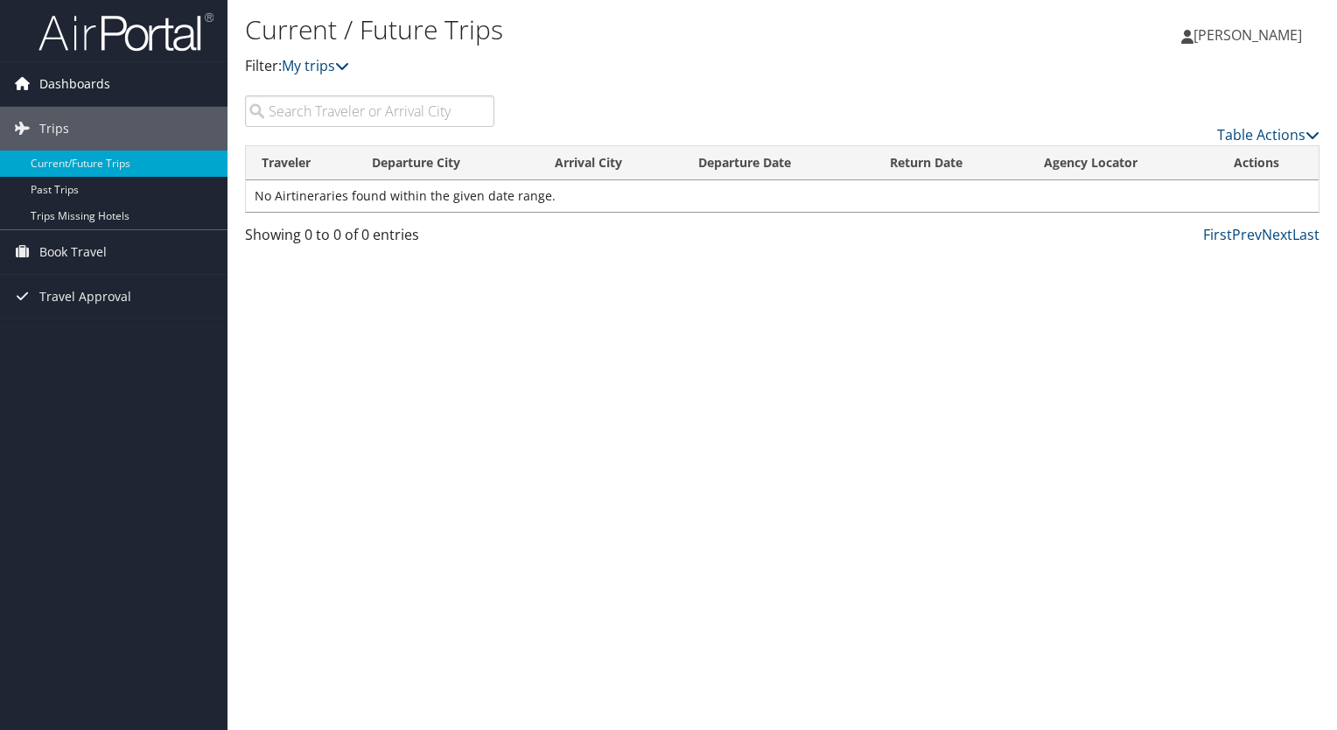
click at [76, 88] on span "Dashboards" at bounding box center [74, 84] width 71 height 44
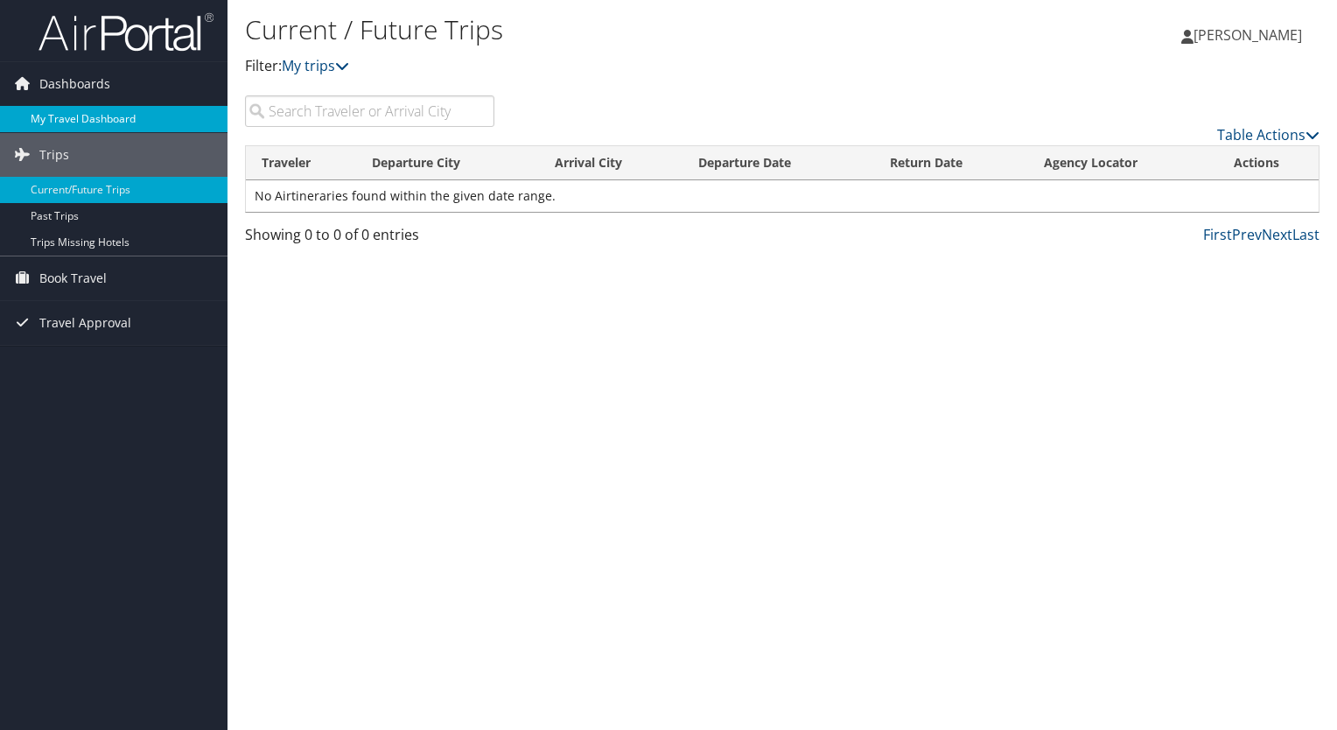
click at [76, 114] on link "My Travel Dashboard" at bounding box center [113, 119] width 227 height 26
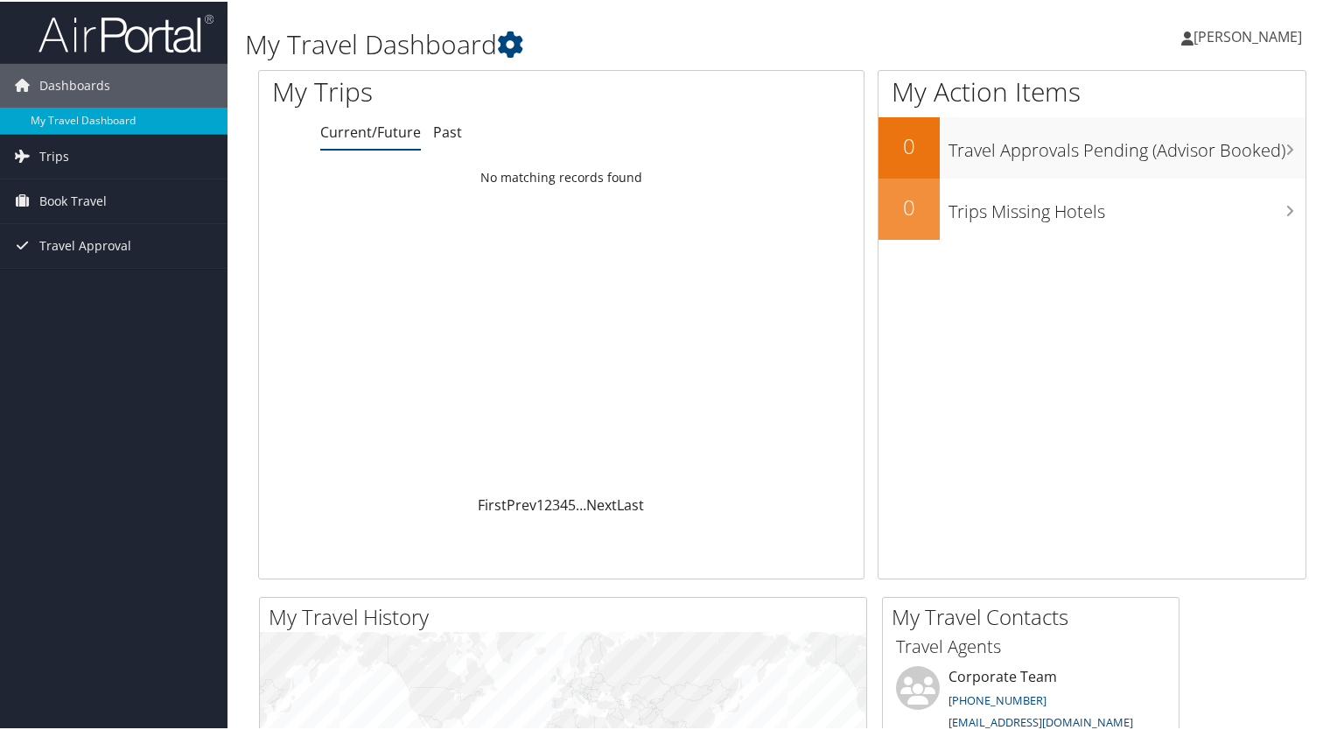
click at [522, 24] on h1 "My Travel Dashboard" at bounding box center [603, 42] width 717 height 37
click at [521, 31] on icon at bounding box center [510, 43] width 26 height 26
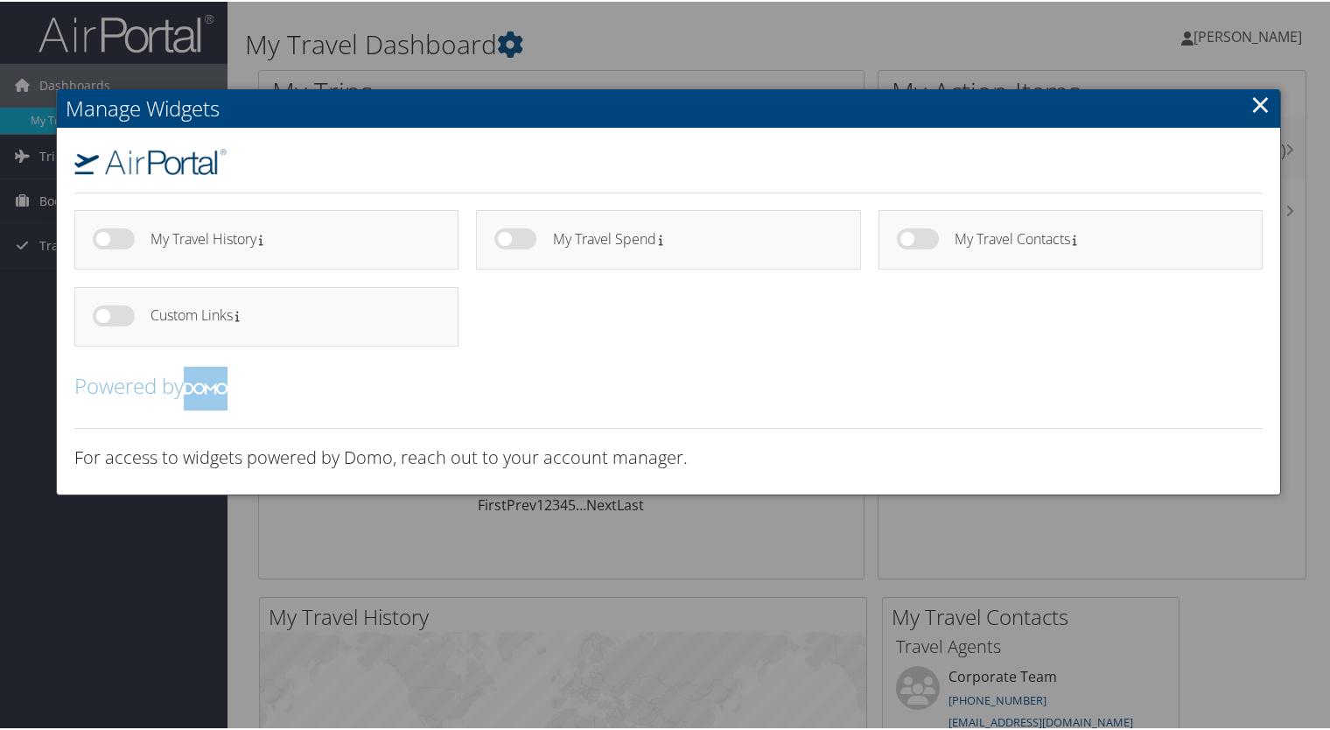
click at [1250, 105] on link "×" at bounding box center [1260, 102] width 20 height 35
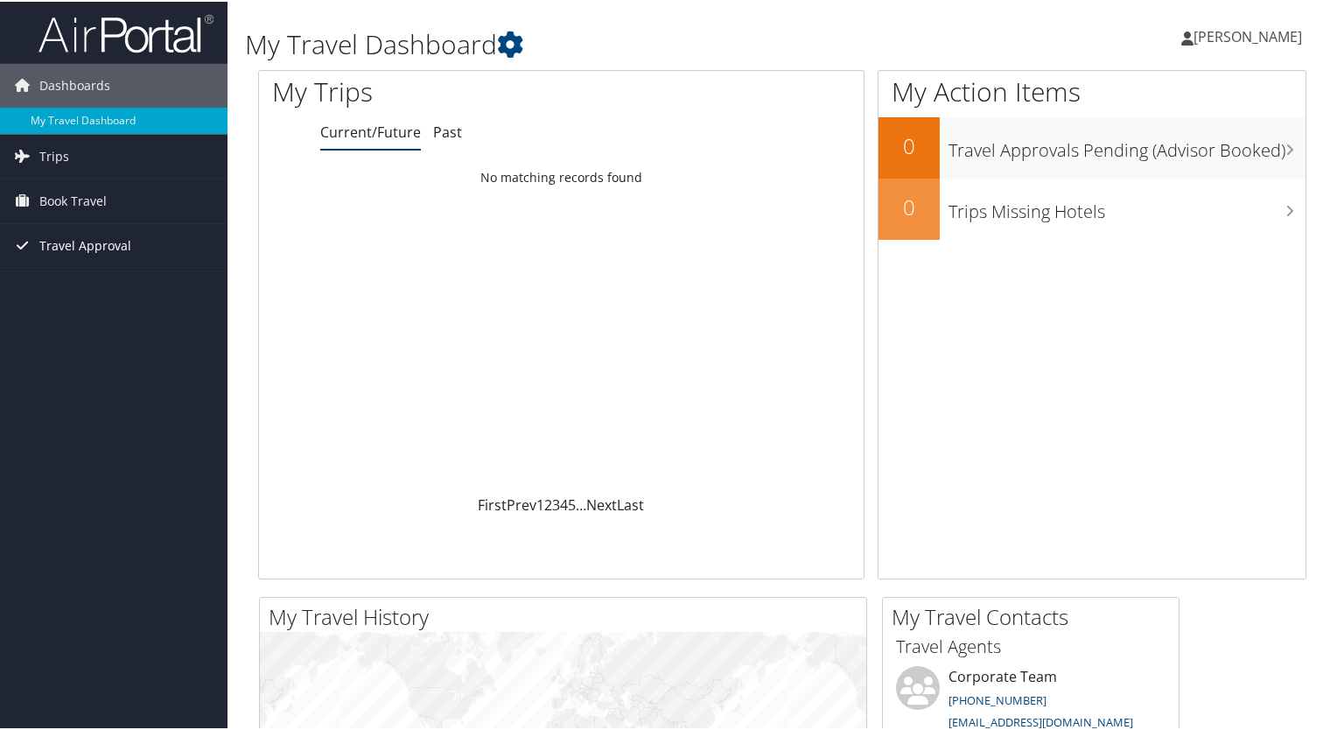
click at [98, 245] on span "Travel Approval" at bounding box center [85, 244] width 92 height 44
click at [108, 199] on link "Book Travel" at bounding box center [113, 200] width 227 height 44
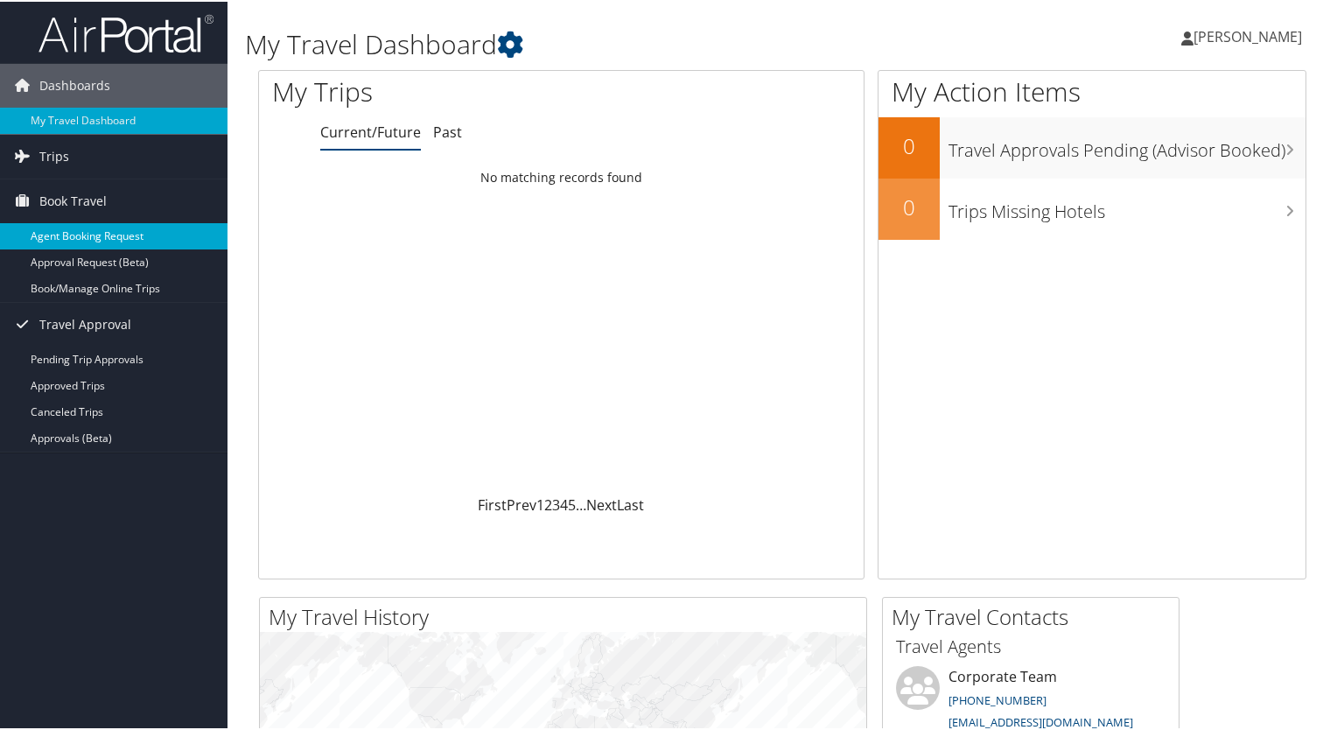
click at [103, 239] on link "Agent Booking Request" at bounding box center [113, 234] width 227 height 26
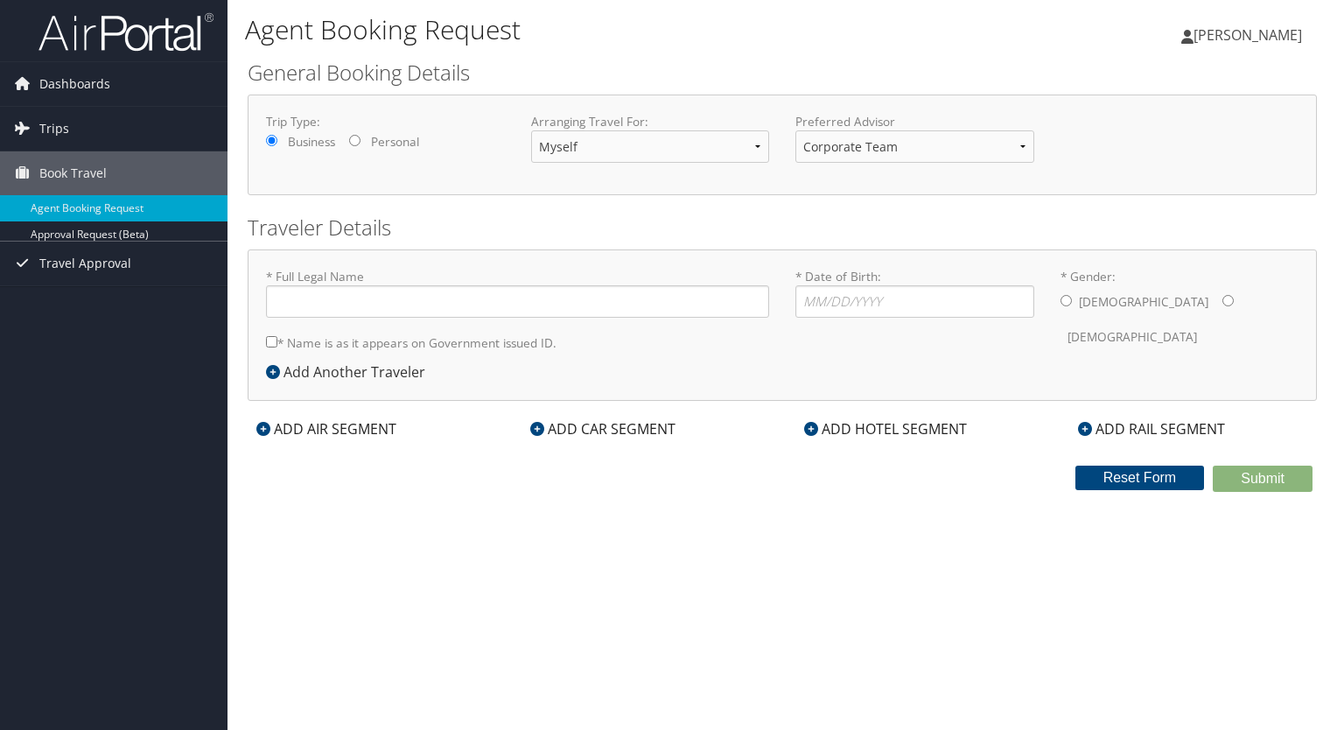
type input "[PERSON_NAME]"
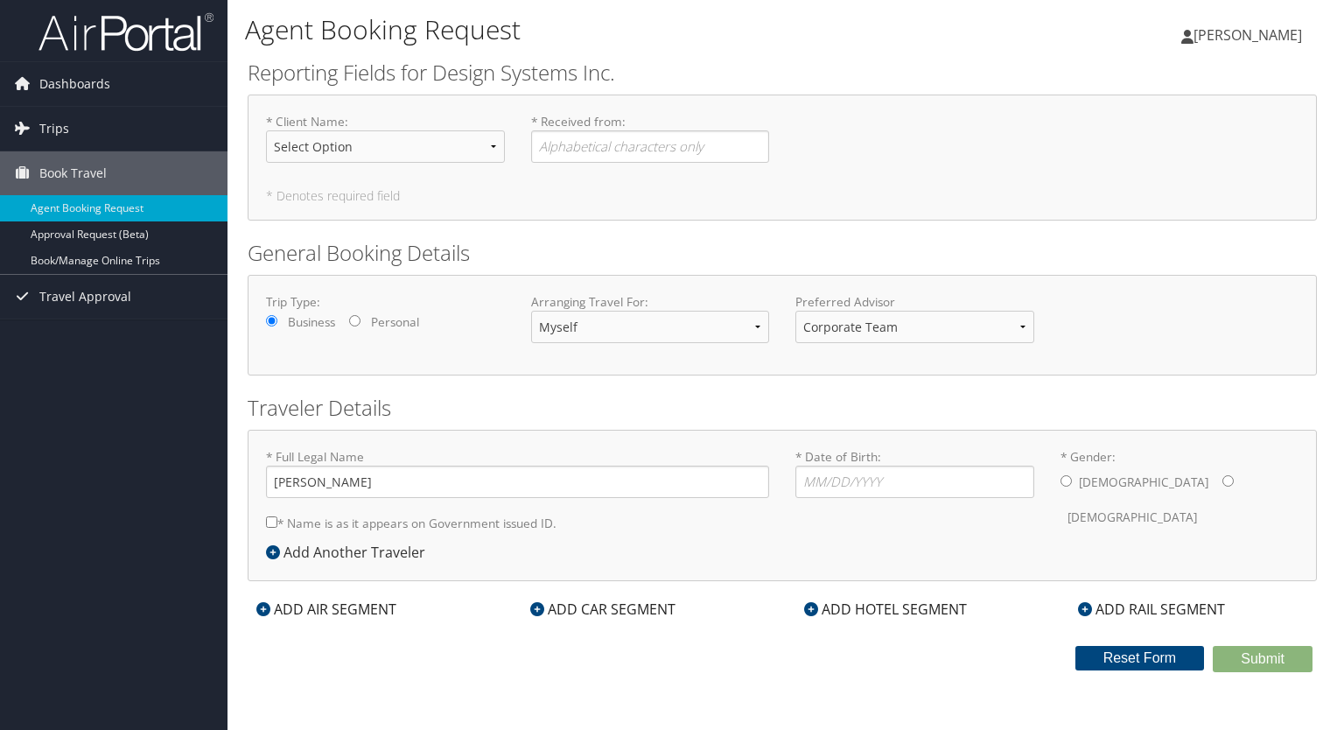
click at [1233, 30] on span "[PERSON_NAME]" at bounding box center [1247, 34] width 108 height 19
click at [1185, 87] on link "My Settings" at bounding box center [1203, 96] width 195 height 30
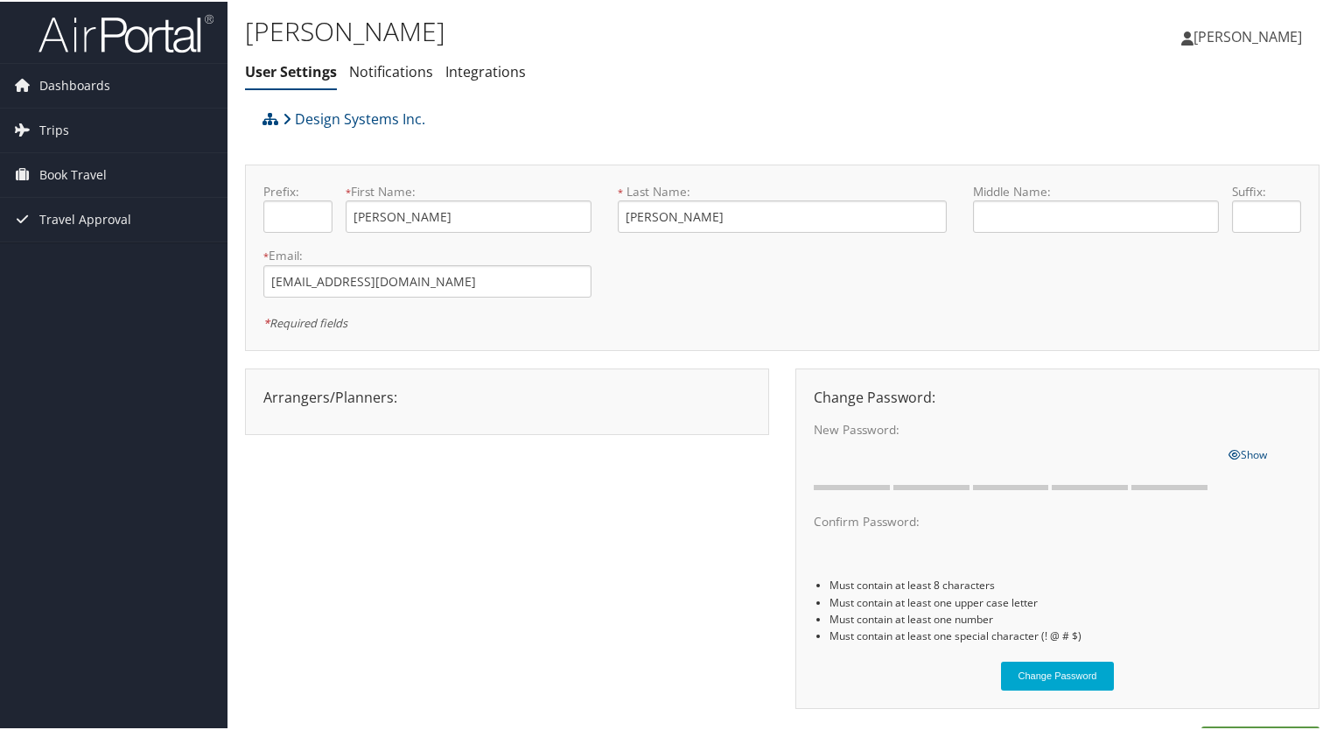
click at [1239, 37] on span "[PERSON_NAME]" at bounding box center [1247, 34] width 108 height 19
click at [870, 122] on div "Design Systems Inc." at bounding box center [647, 123] width 779 height 47
click at [395, 68] on link "Notifications" at bounding box center [391, 69] width 84 height 19
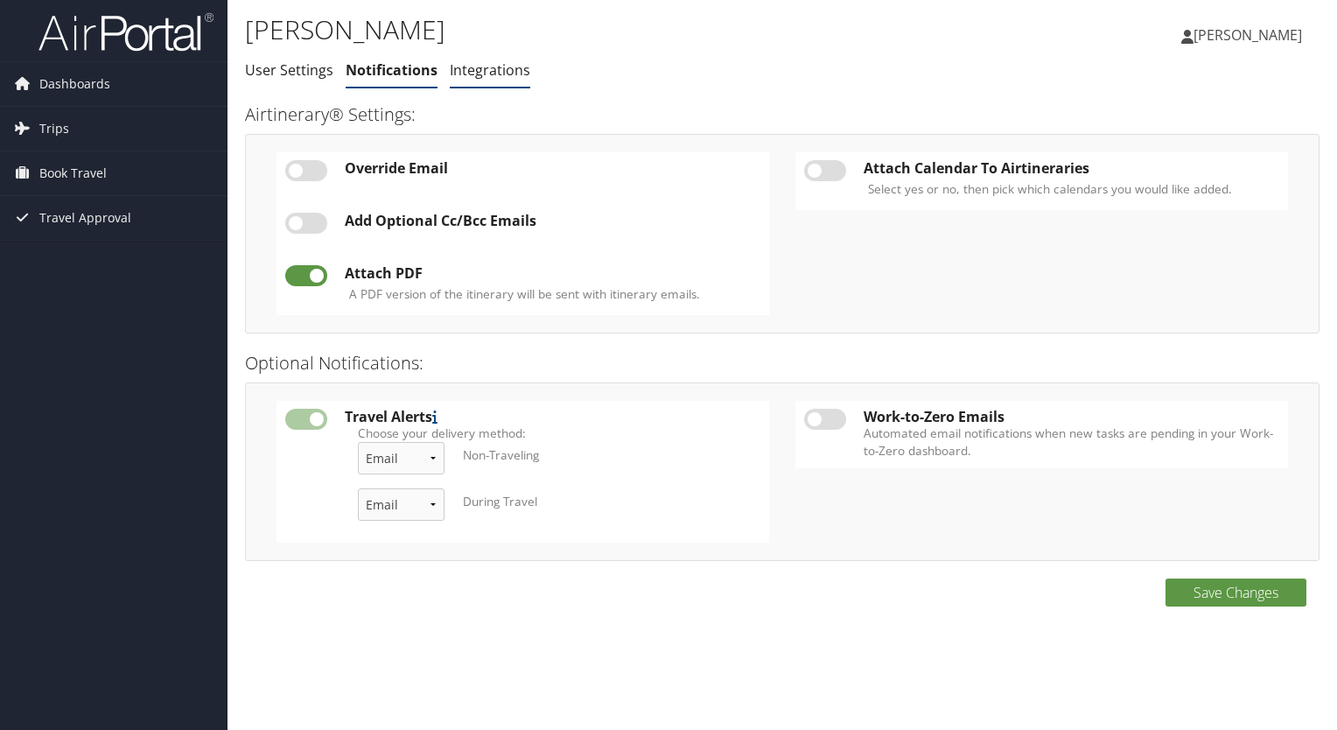
click at [462, 75] on link "Integrations" at bounding box center [490, 69] width 80 height 19
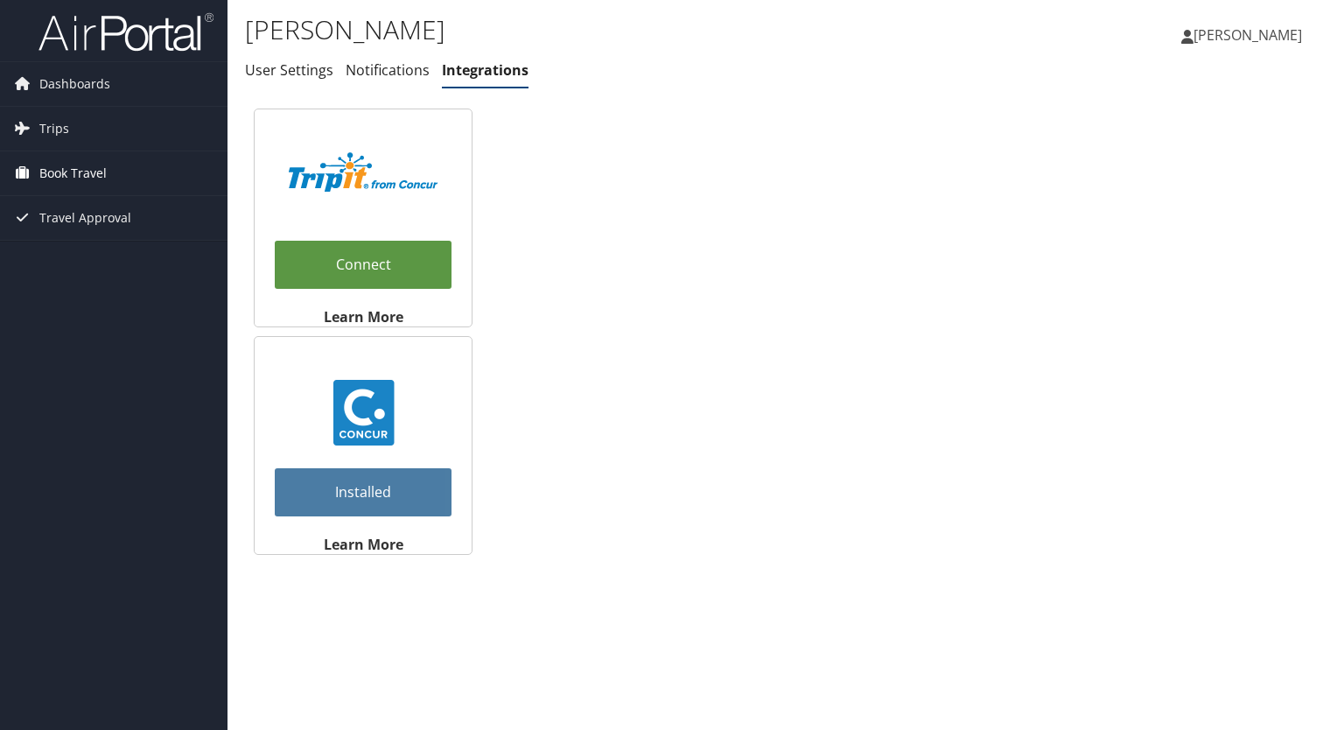
click at [110, 186] on link "Book Travel" at bounding box center [113, 173] width 227 height 44
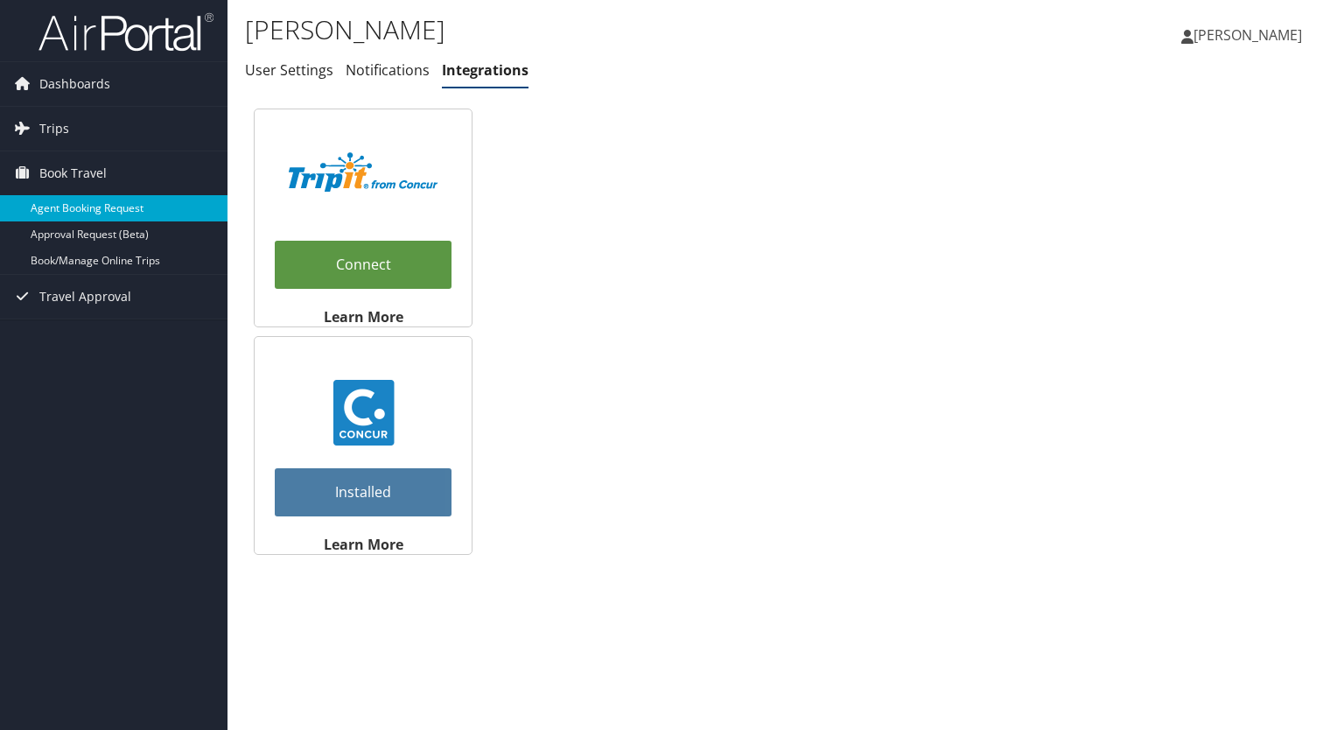
click at [112, 216] on link "Agent Booking Request" at bounding box center [113, 208] width 227 height 26
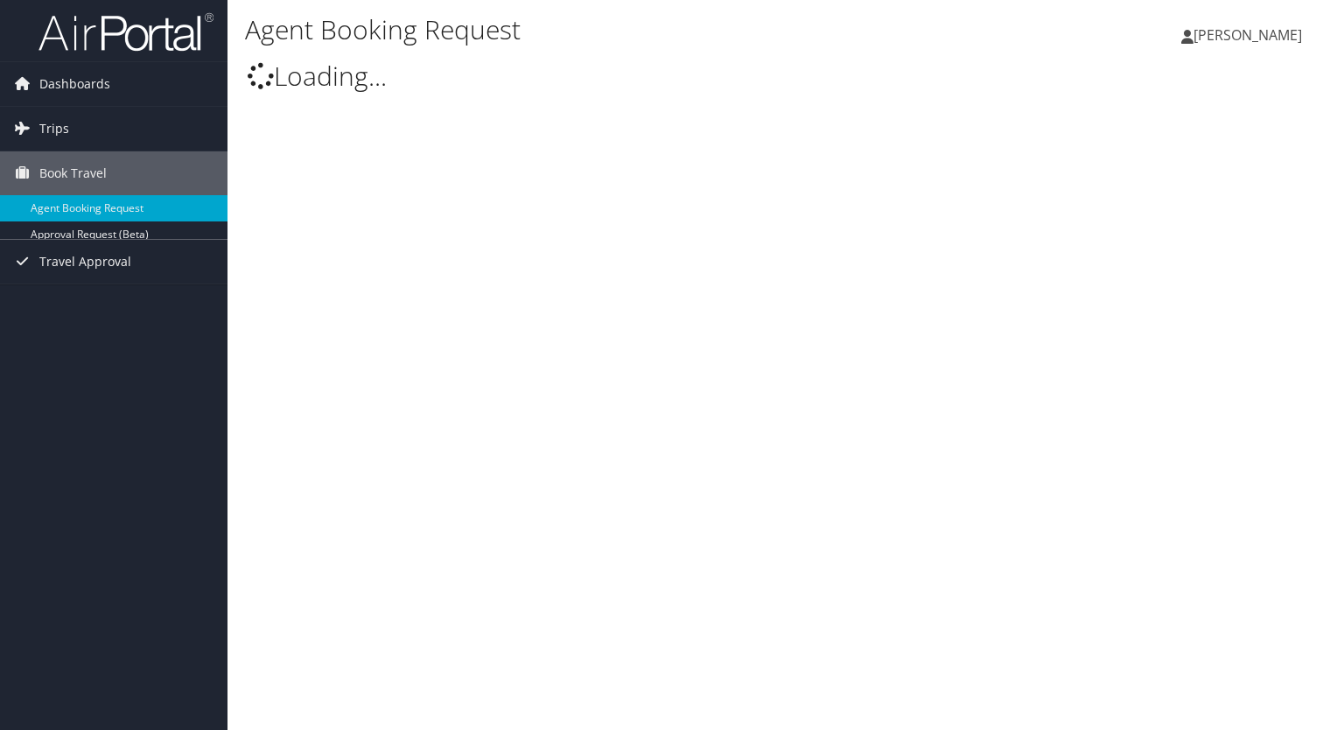
select select "[EMAIL_ADDRESS][DOMAIN_NAME]"
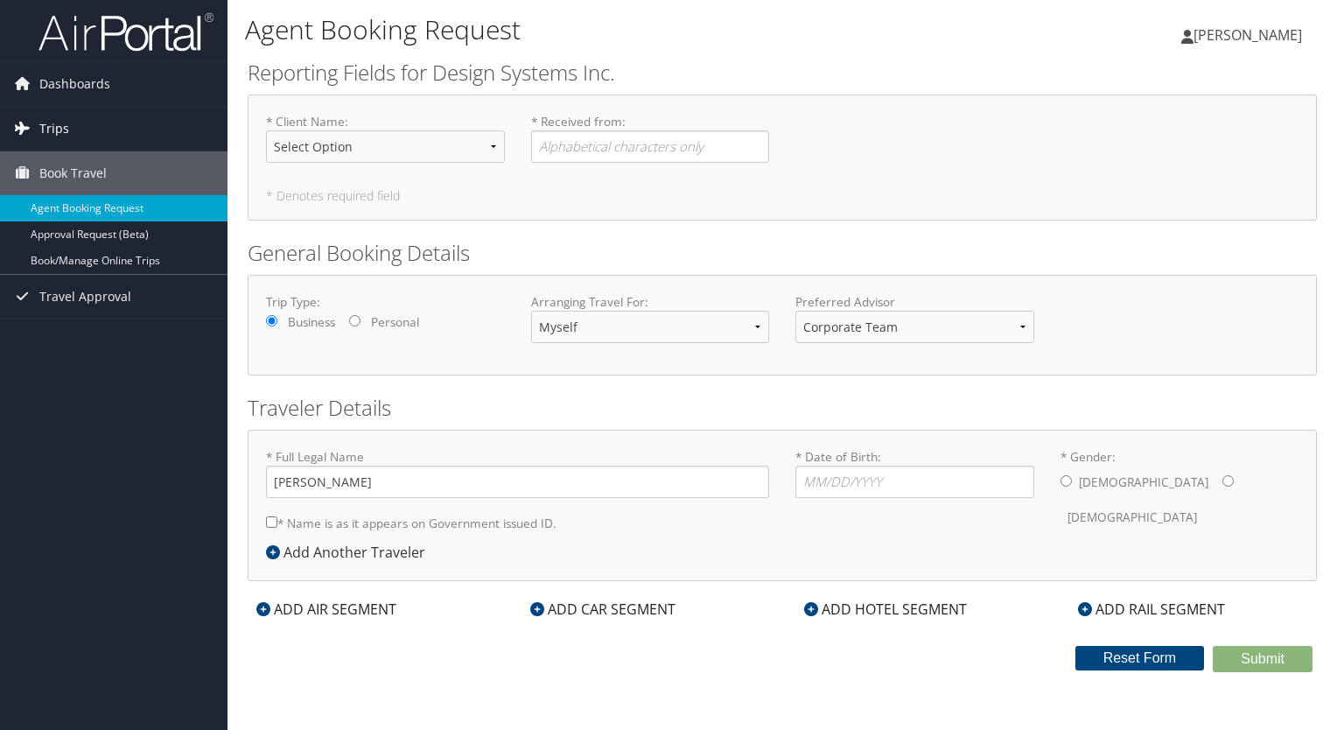
click at [69, 128] on link "Trips" at bounding box center [113, 129] width 227 height 44
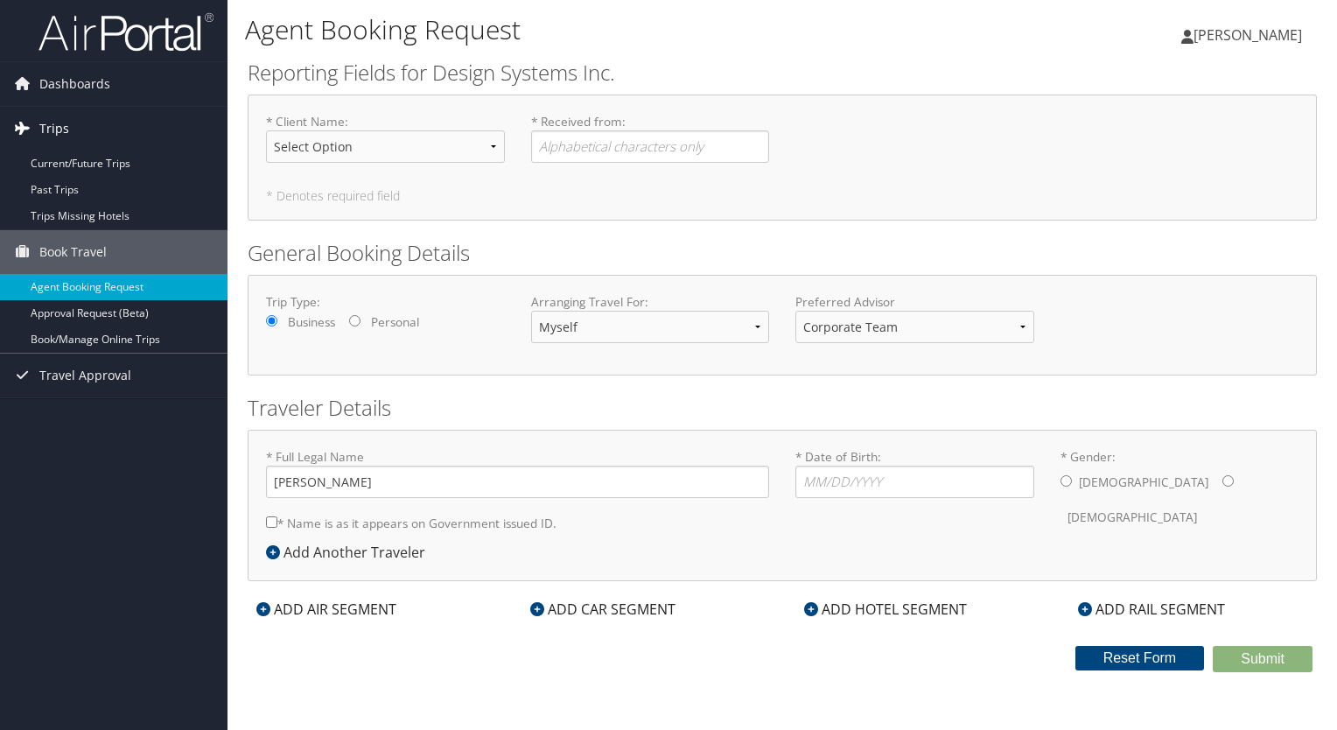
click at [61, 114] on span "Trips" at bounding box center [54, 129] width 30 height 44
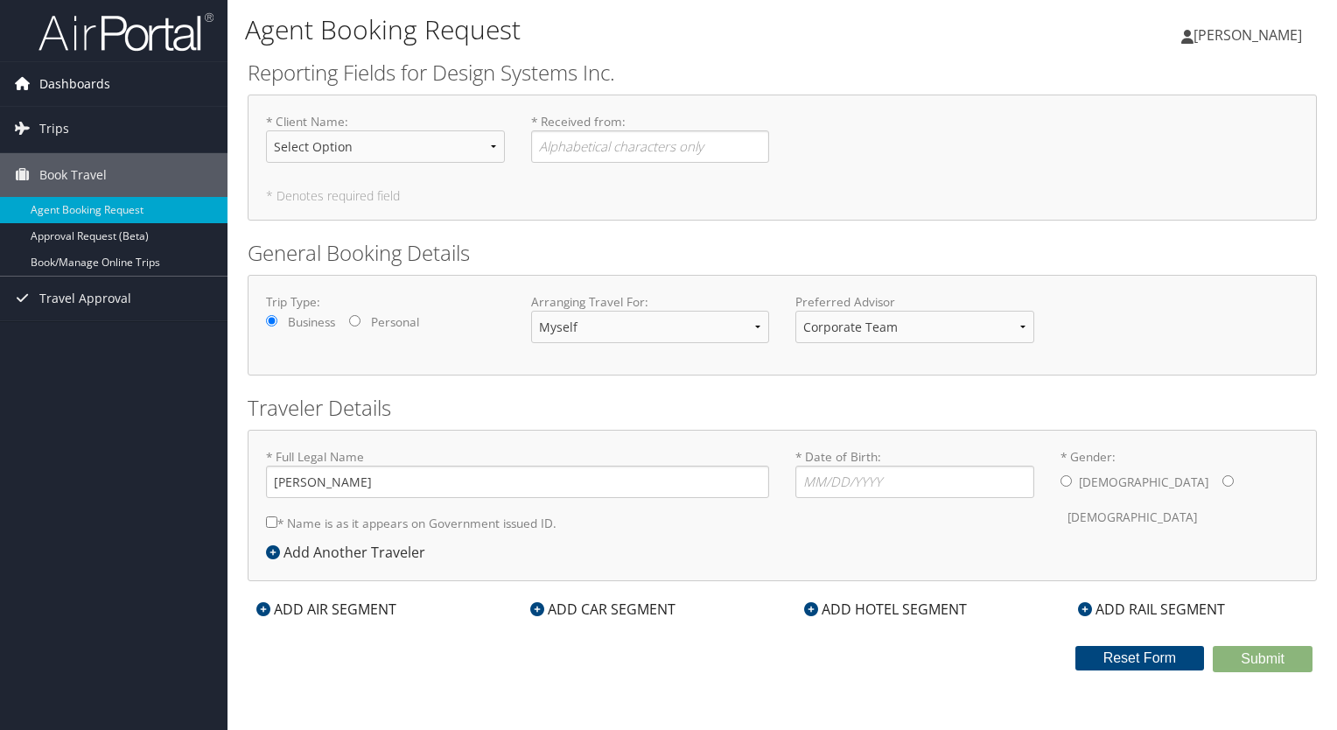
click at [66, 81] on span "Dashboards" at bounding box center [74, 84] width 71 height 44
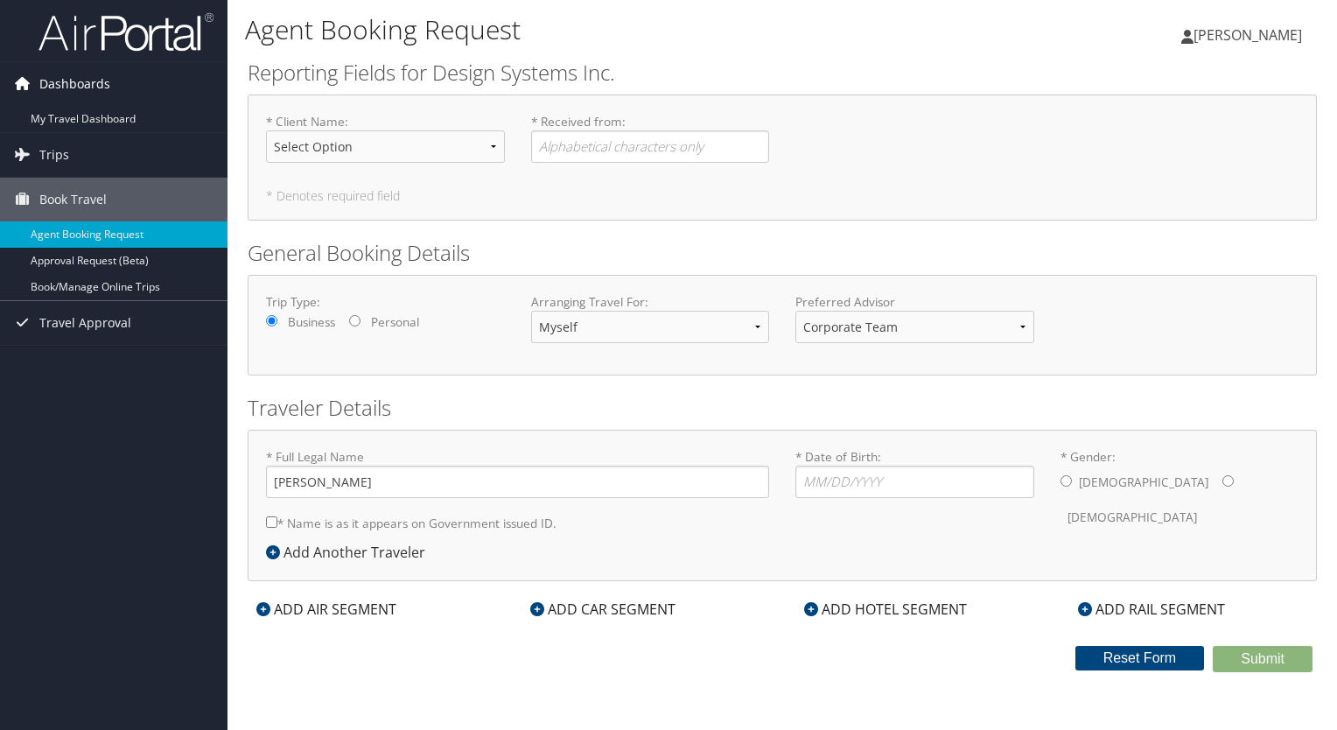
click at [66, 81] on span "Dashboards" at bounding box center [74, 84] width 71 height 44
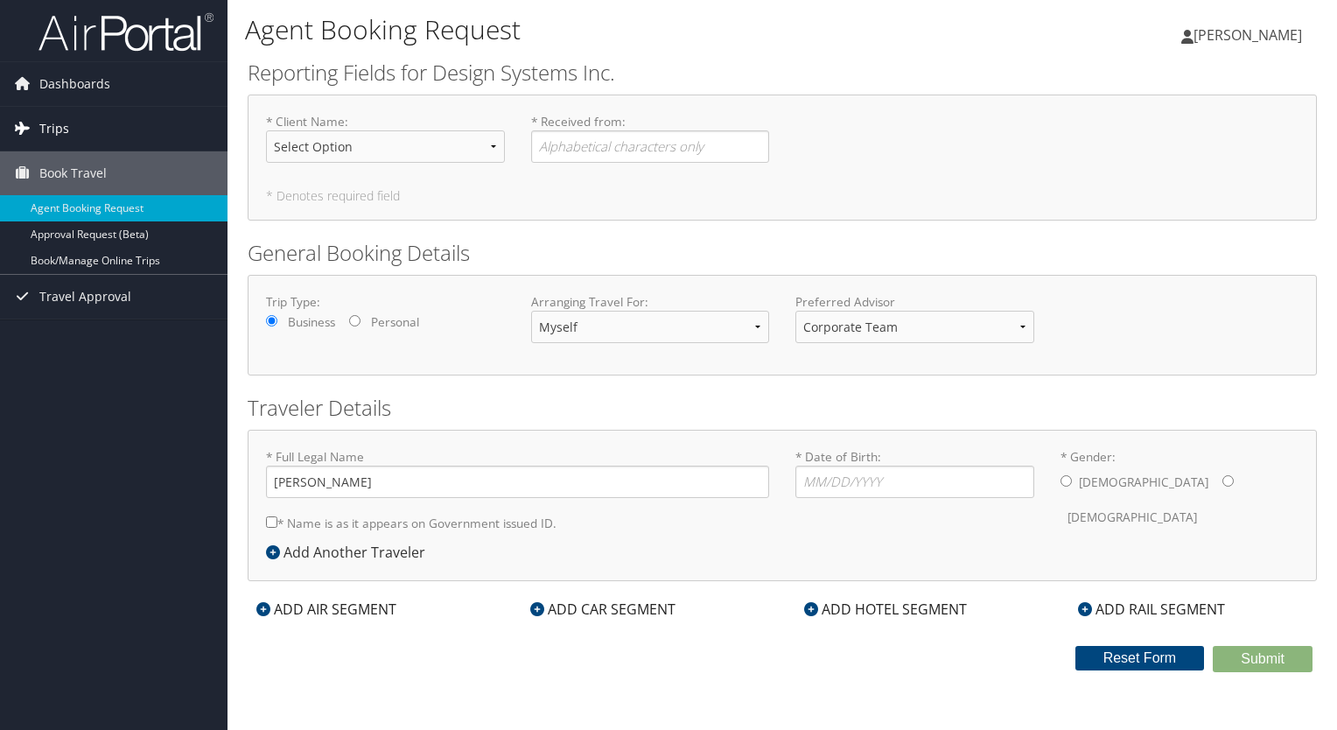
click at [61, 127] on span "Trips" at bounding box center [54, 129] width 30 height 44
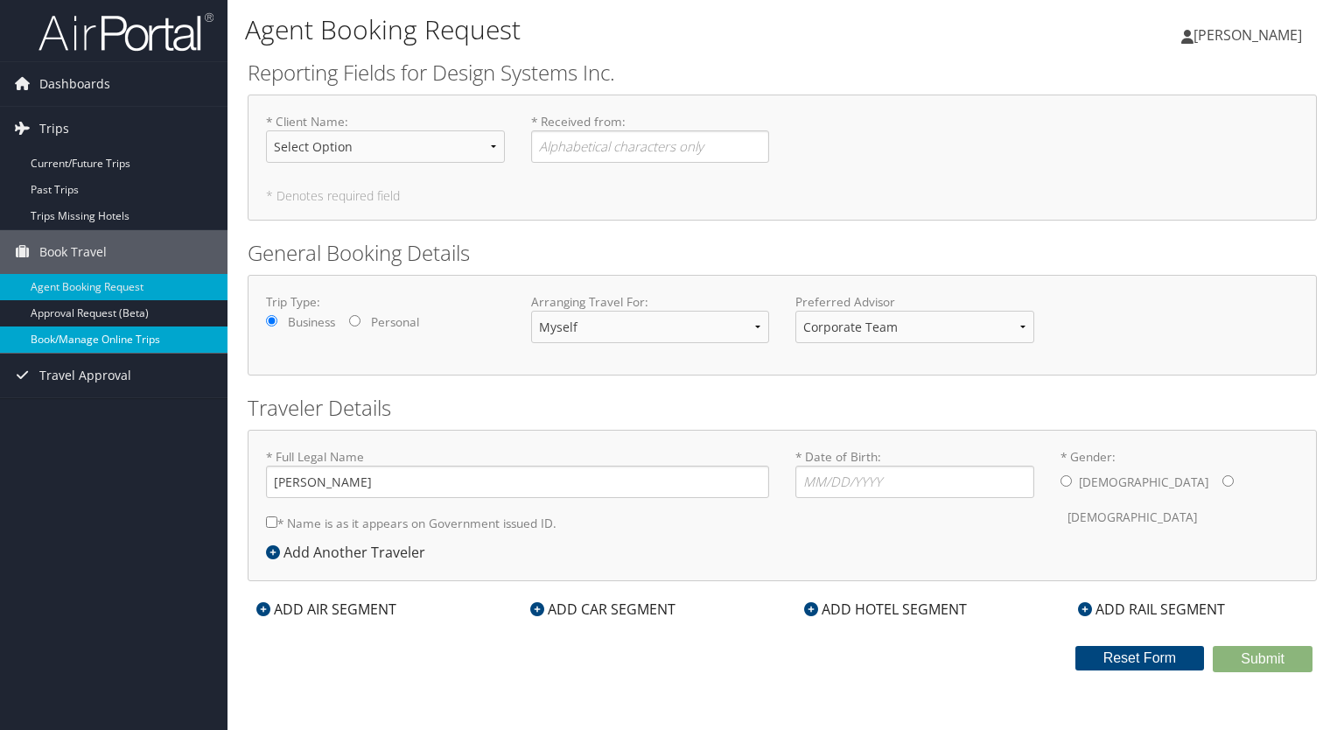
click at [67, 337] on link "Book/Manage Online Trips" at bounding box center [113, 339] width 227 height 26
